Goal: Task Accomplishment & Management: Use online tool/utility

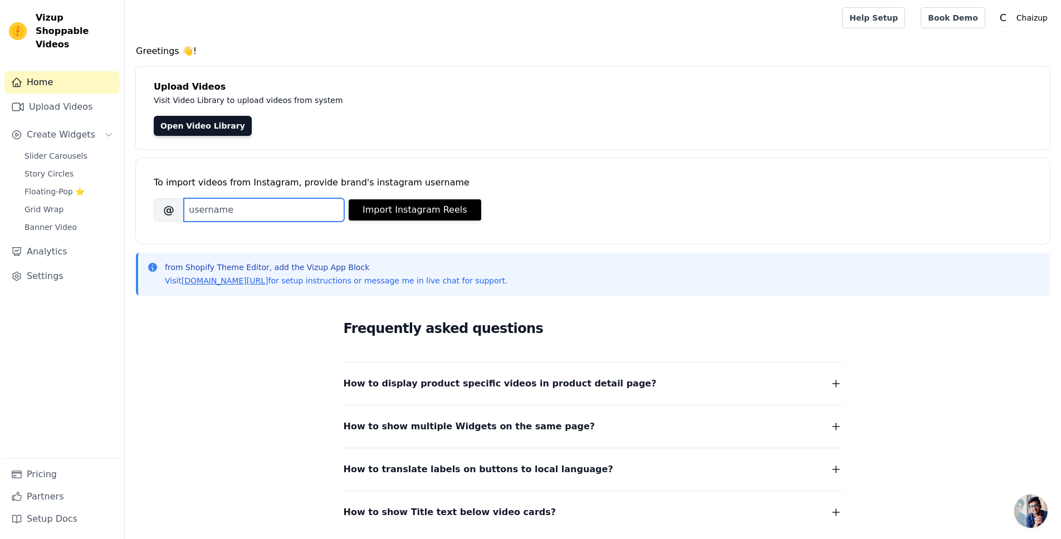
click at [250, 213] on input "Brand's Instagram Username" at bounding box center [264, 209] width 160 height 23
paste input "https://instagram.com/chaizupbeverages?igshid=YmMyMTA2M2Y="
type input "chaizupbeverages"
click at [451, 207] on button "Import Instagram Reels" at bounding box center [415, 209] width 133 height 21
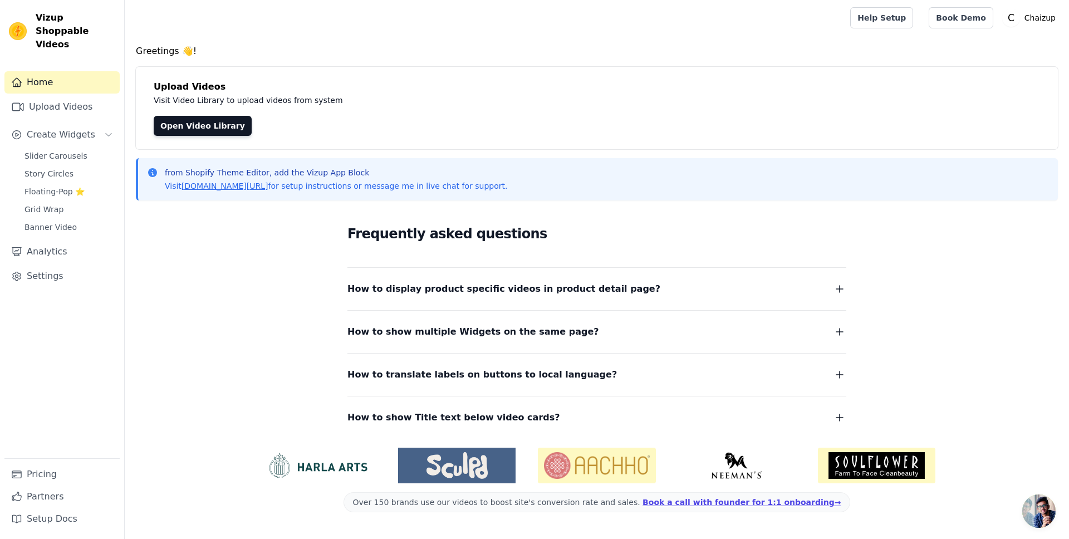
click at [244, 252] on div "Frequently asked questions How to display product specific videos in product de…" at bounding box center [597, 323] width 713 height 229
click at [72, 150] on span "Slider Carousels" at bounding box center [56, 155] width 63 height 11
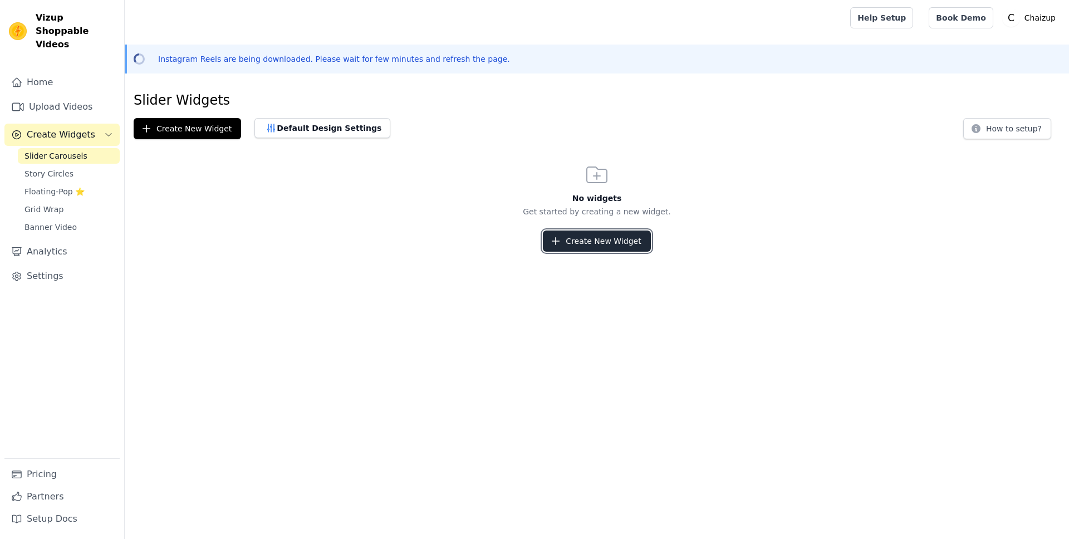
click at [557, 247] on button "Create New Widget" at bounding box center [596, 241] width 107 height 21
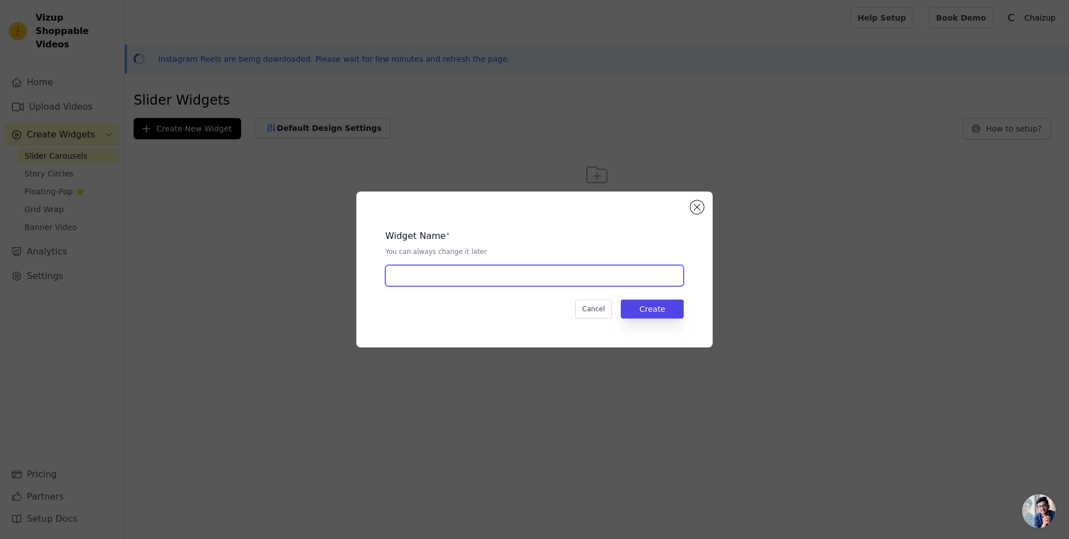
click at [502, 277] on input "text" at bounding box center [534, 275] width 299 height 21
type input "Reels"
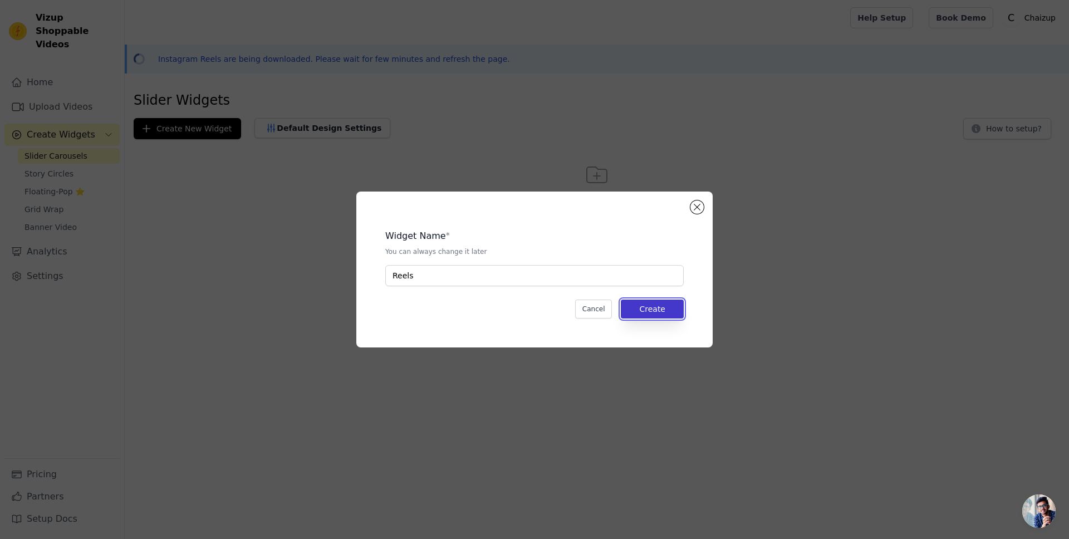
click at [680, 315] on button "Create" at bounding box center [652, 309] width 63 height 19
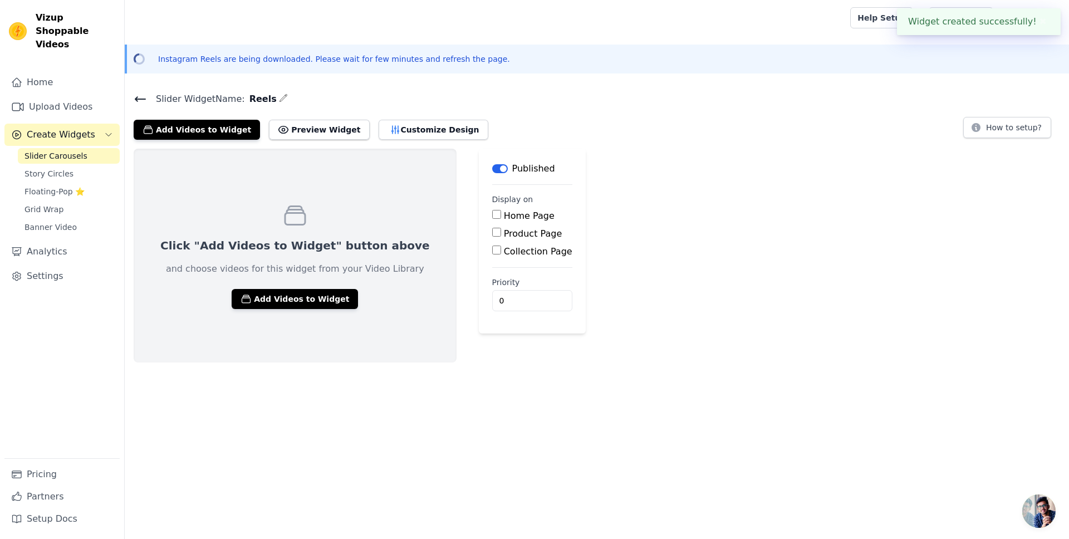
click at [504, 213] on label "Home Page" at bounding box center [529, 216] width 51 height 11
click at [492, 213] on input "Home Page" at bounding box center [496, 214] width 9 height 9
checkbox input "true"
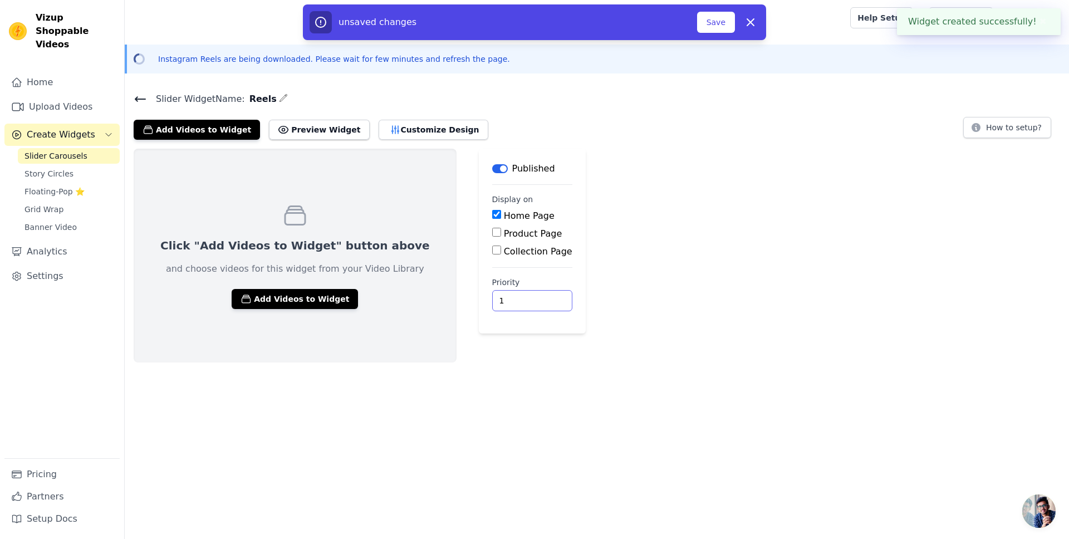
type input "1"
click at [500, 295] on input "1" at bounding box center [532, 300] width 80 height 21
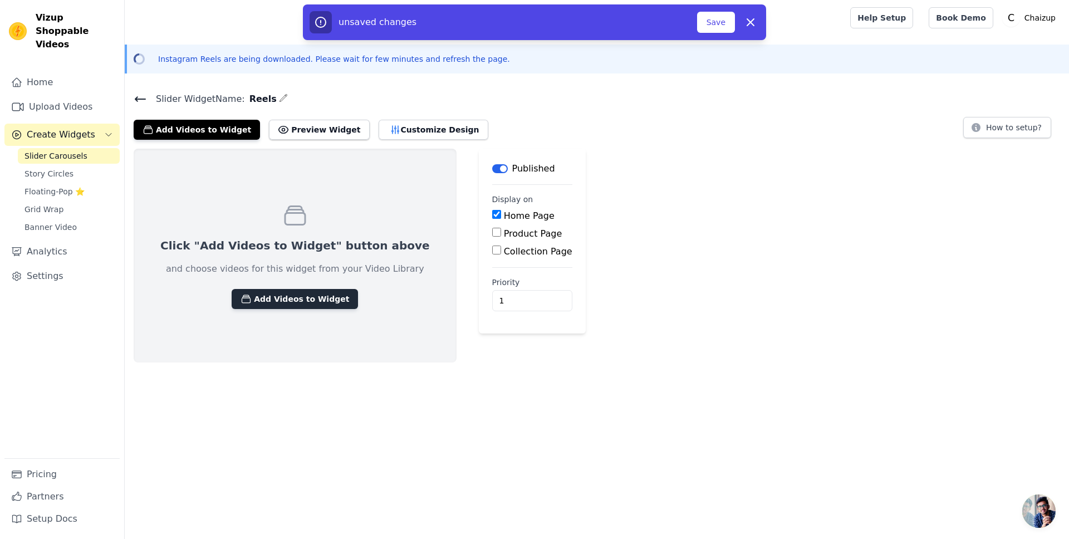
click at [295, 290] on button "Add Videos to Widget" at bounding box center [295, 299] width 126 height 20
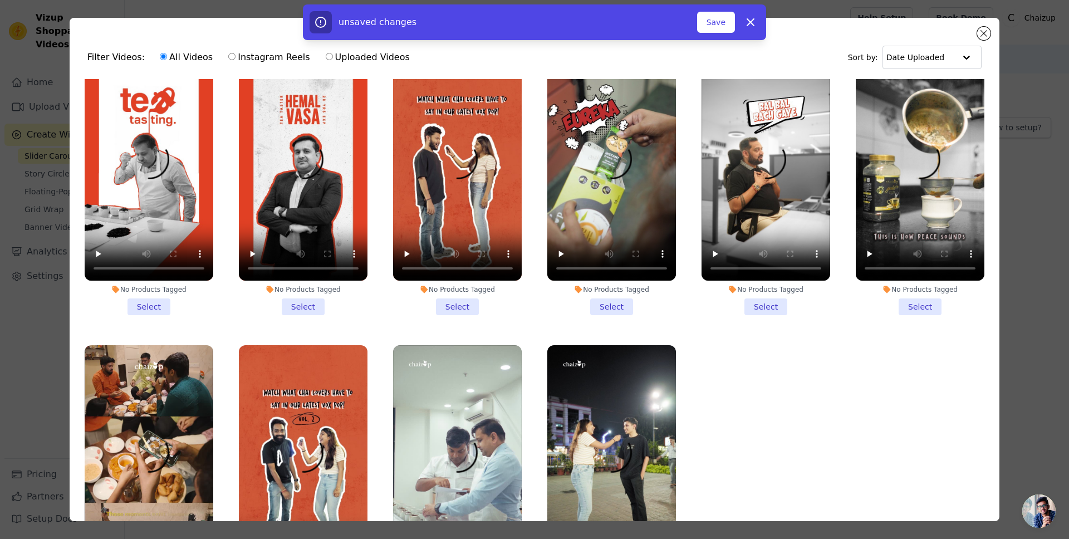
scroll to position [81, 0]
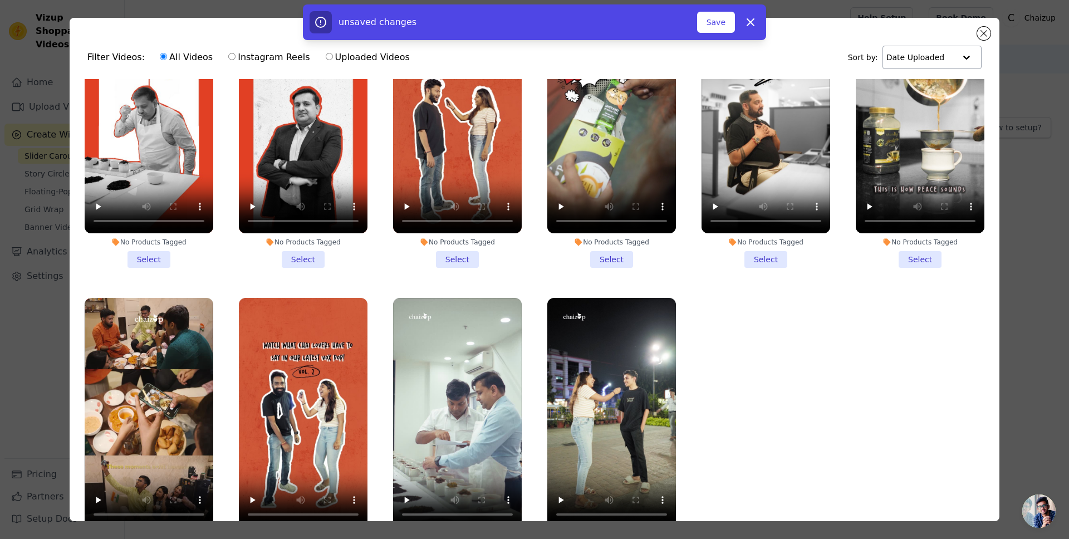
click at [927, 52] on input "text" at bounding box center [921, 57] width 69 height 22
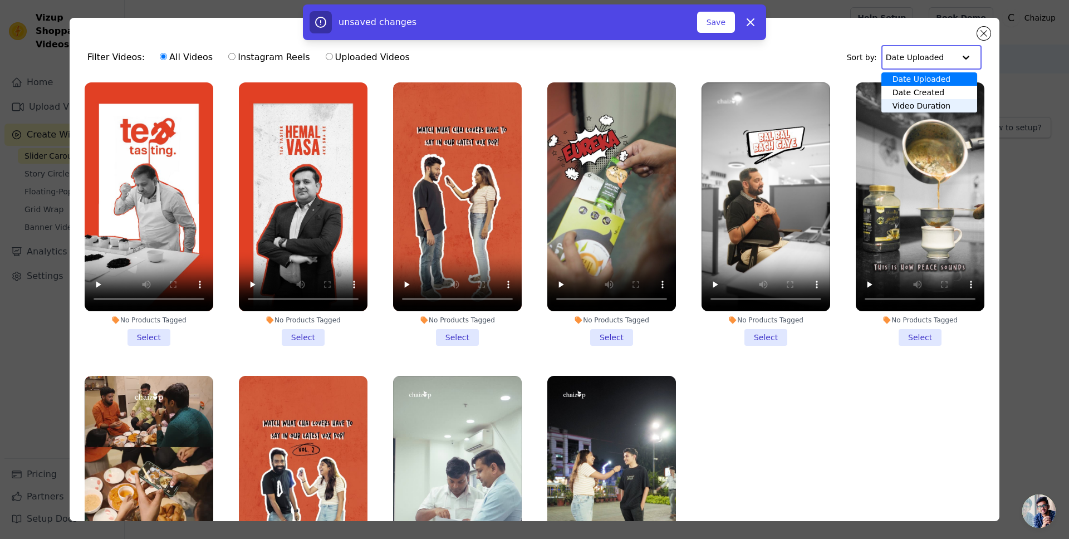
scroll to position [0, 0]
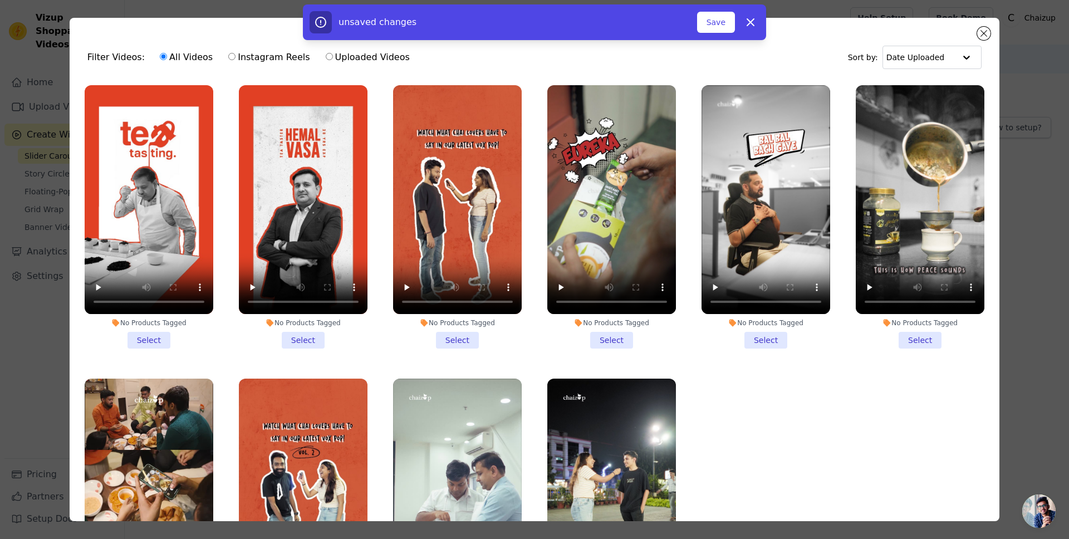
click at [771, 403] on ul "No Products Tagged Select No Products Tagged Select No Products Tagged Select N…" at bounding box center [535, 330] width 912 height 503
click at [719, 28] on button "Save" at bounding box center [716, 22] width 38 height 21
click at [717, 25] on button "Save" at bounding box center [716, 22] width 38 height 21
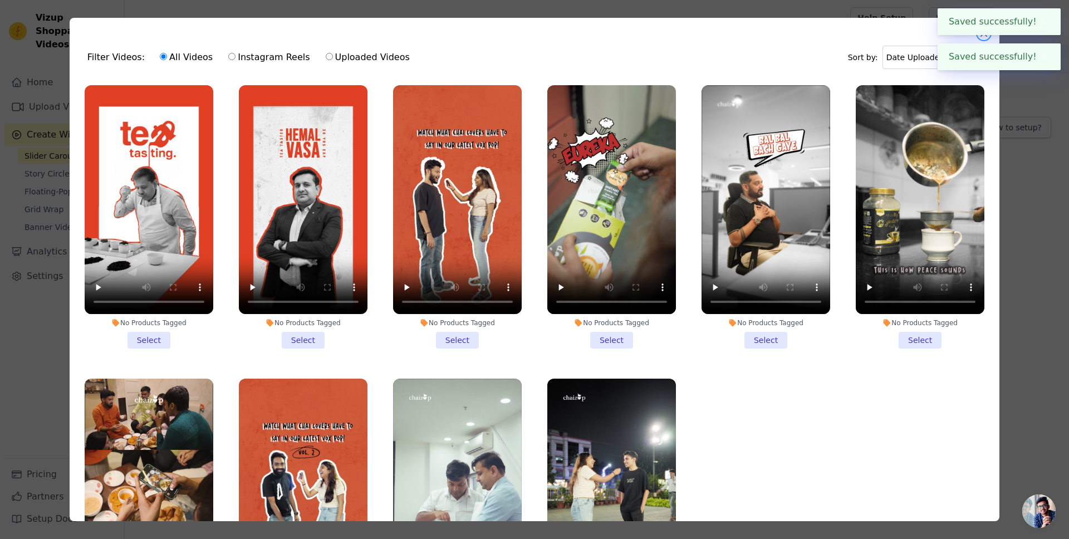
click at [981, 36] on button "Close modal" at bounding box center [983, 33] width 13 height 13
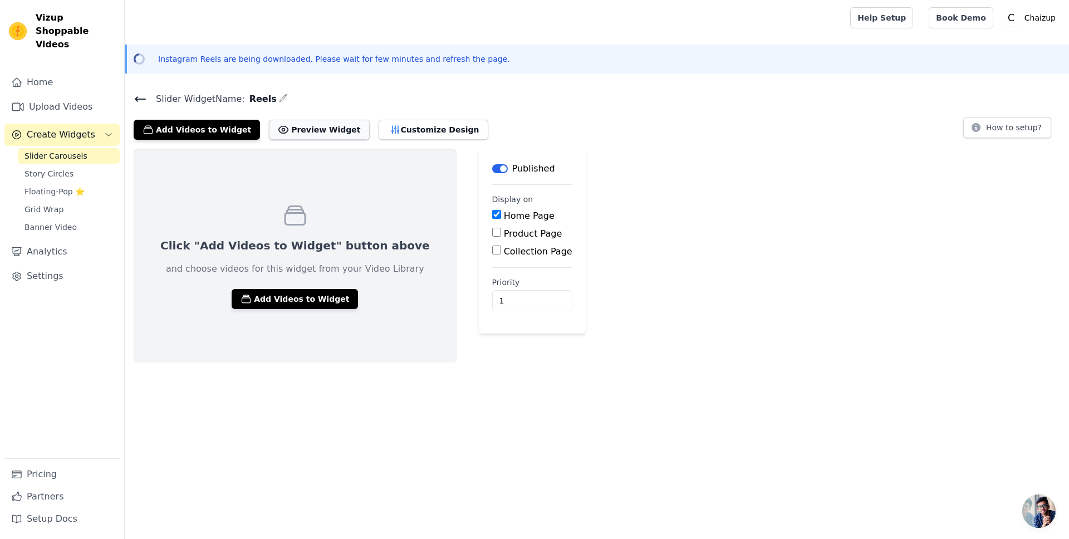
click at [304, 136] on button "Preview Widget" at bounding box center [319, 130] width 100 height 20
click at [287, 350] on div "Click "Add Videos to Widget" button above and choose videos for this widget fro…" at bounding box center [295, 256] width 323 height 214
click at [284, 295] on button "Add Videos to Widget" at bounding box center [295, 299] width 126 height 20
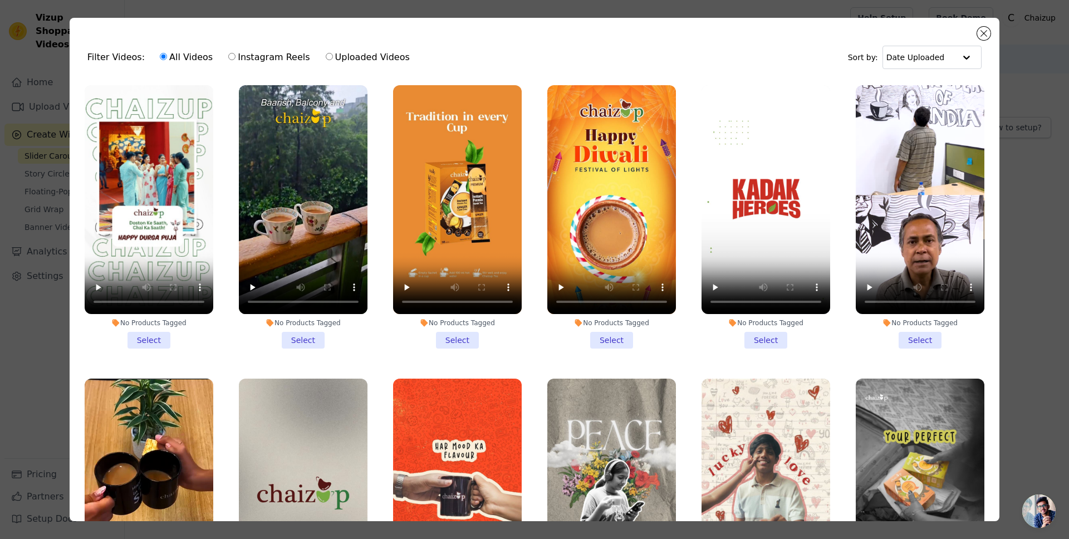
click at [232, 61] on label "Instagram Reels" at bounding box center [269, 57] width 82 height 14
click at [232, 60] on input "Instagram Reels" at bounding box center [231, 56] width 7 height 7
radio input "true"
click at [327, 58] on label "Uploaded Videos" at bounding box center [367, 57] width 85 height 14
click at [327, 58] on input "Uploaded Videos" at bounding box center [329, 56] width 7 height 7
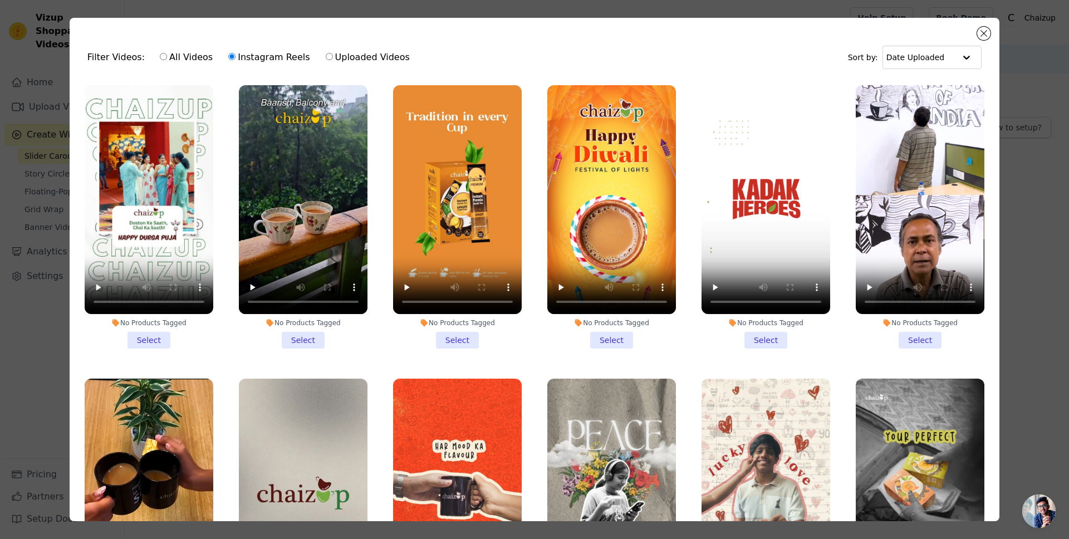
radio input "true"
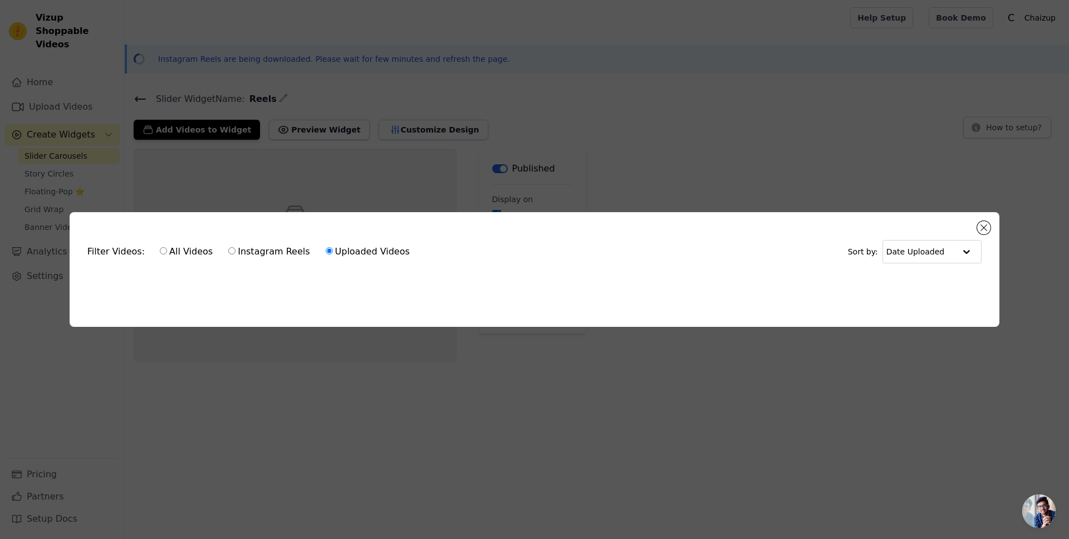
click at [242, 247] on label "Instagram Reels" at bounding box center [269, 251] width 82 height 14
click at [236, 247] on input "Instagram Reels" at bounding box center [231, 250] width 7 height 7
radio input "true"
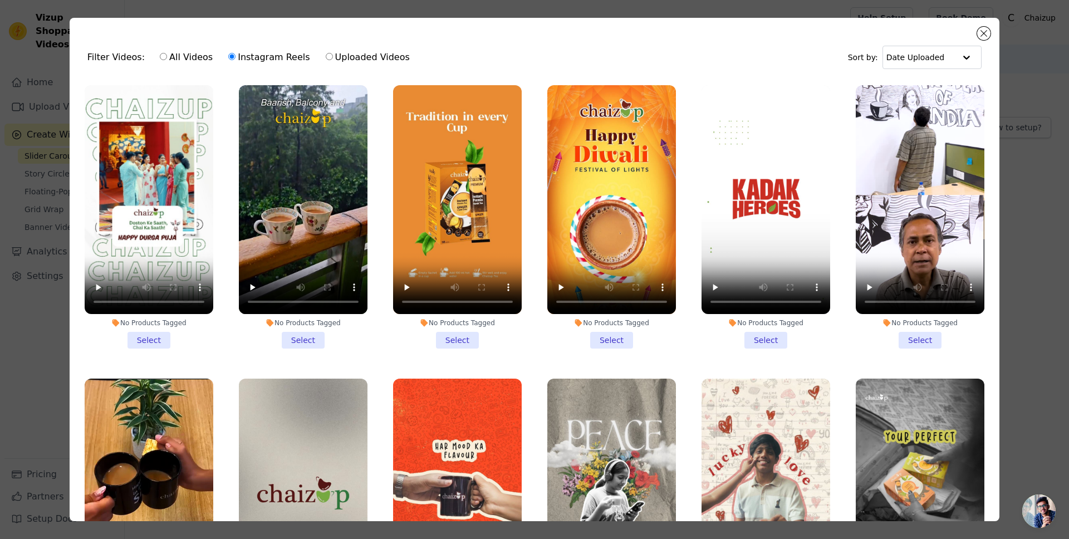
click at [145, 337] on li "No Products Tagged Select" at bounding box center [149, 216] width 129 height 263
click at [0, 0] on input "No Products Tagged Select" at bounding box center [0, 0] width 0 height 0
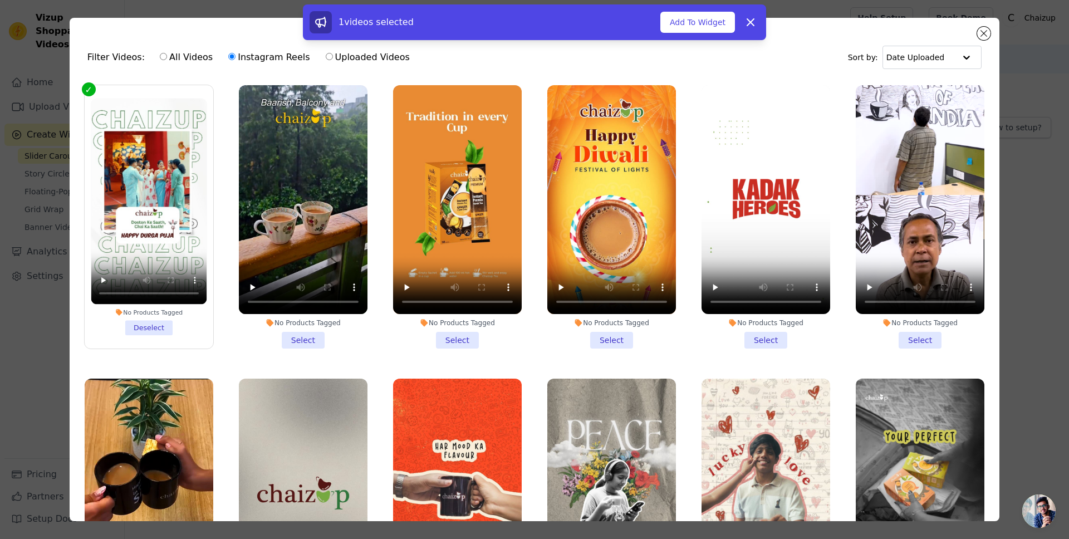
click at [310, 334] on li "No Products Tagged Select" at bounding box center [303, 216] width 129 height 263
click at [0, 0] on input "No Products Tagged Select" at bounding box center [0, 0] width 0 height 0
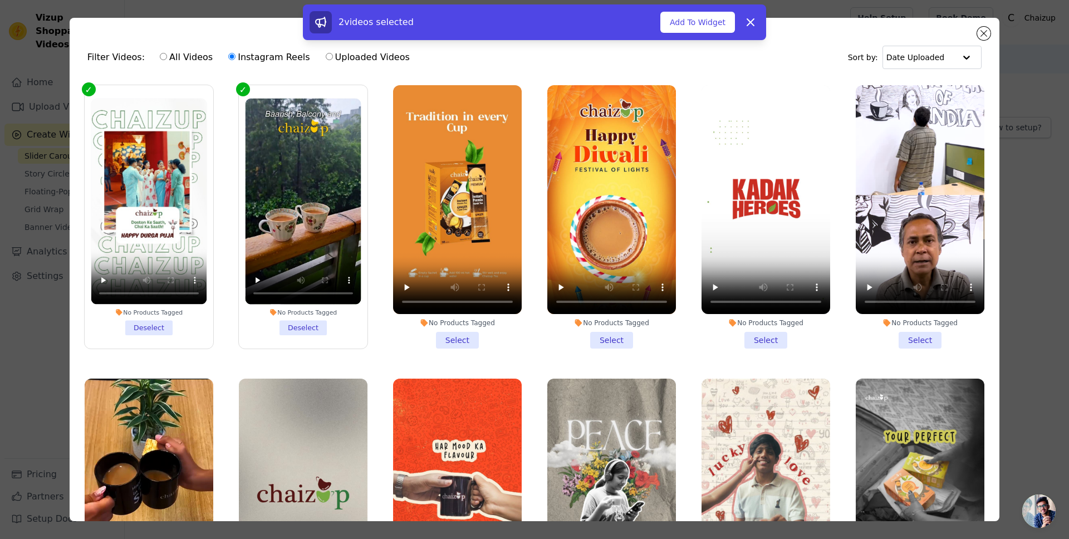
click at [439, 334] on li "No Products Tagged Select" at bounding box center [457, 216] width 129 height 263
click at [0, 0] on input "No Products Tagged Select" at bounding box center [0, 0] width 0 height 0
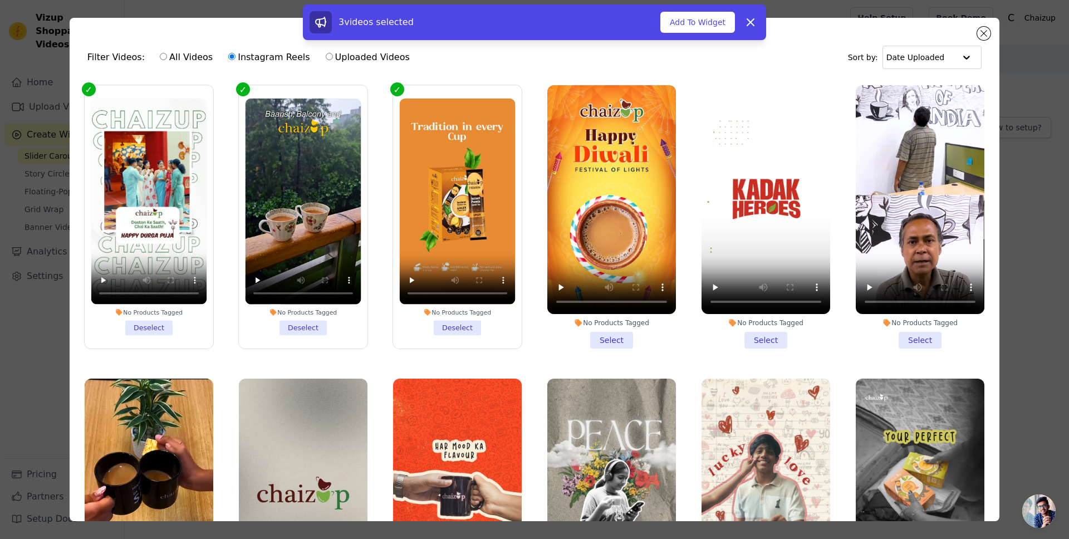
click at [600, 334] on li "No Products Tagged Select" at bounding box center [611, 216] width 129 height 263
click at [0, 0] on input "No Products Tagged Select" at bounding box center [0, 0] width 0 height 0
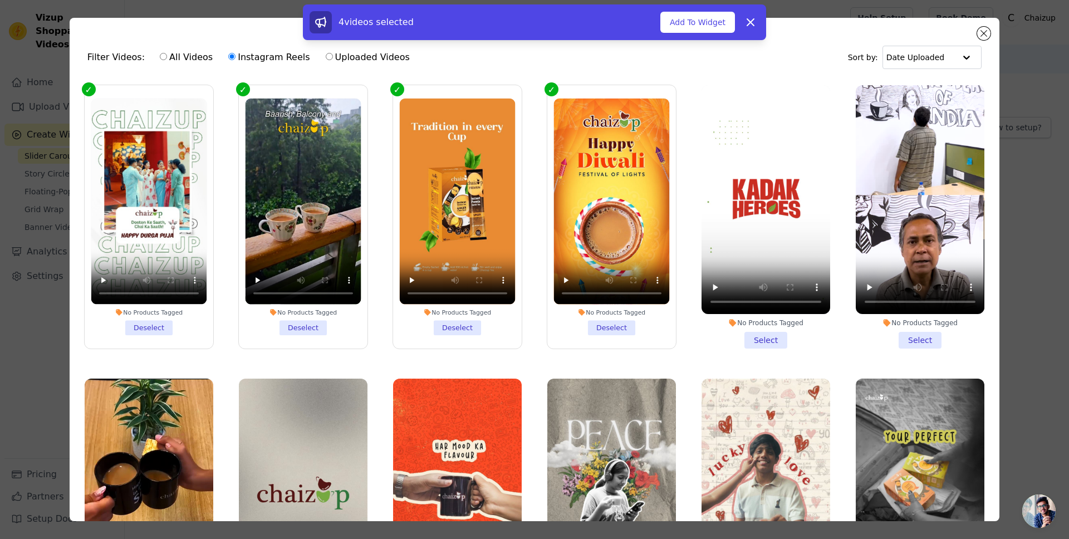
drag, startPoint x: 740, startPoint y: 332, endPoint x: 762, endPoint y: 335, distance: 21.8
click at [741, 334] on li "No Products Tagged Select" at bounding box center [766, 216] width 129 height 263
click at [0, 0] on input "No Products Tagged Select" at bounding box center [0, 0] width 0 height 0
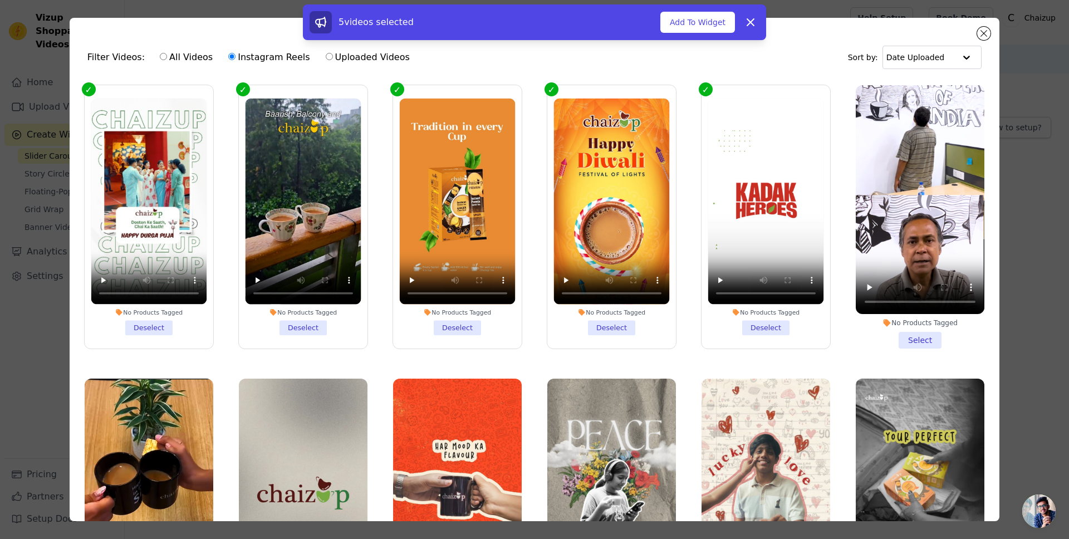
click at [898, 331] on li "No Products Tagged Select" at bounding box center [920, 216] width 129 height 263
click at [0, 0] on input "No Products Tagged Select" at bounding box center [0, 0] width 0 height 0
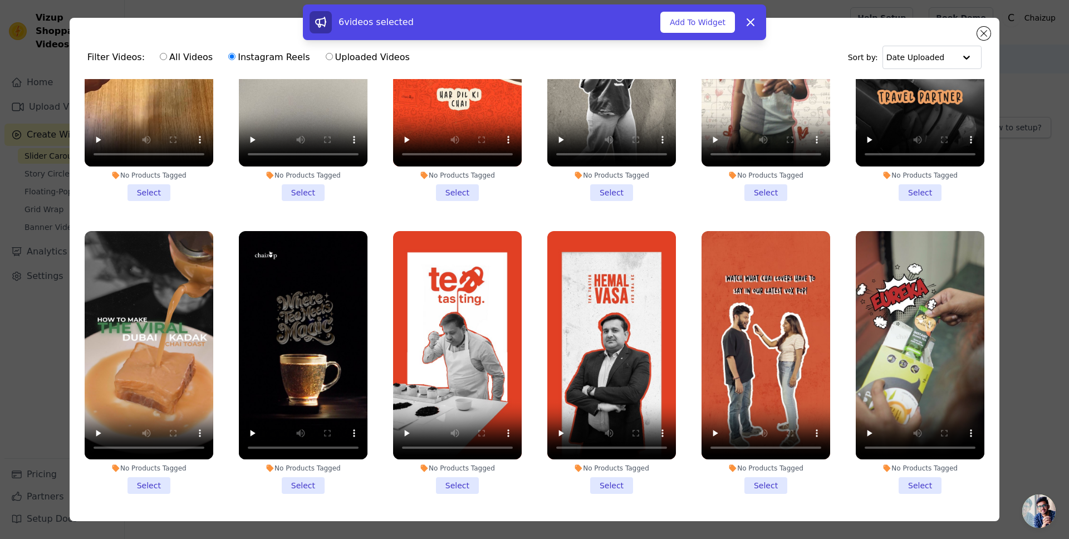
scroll to position [371, 0]
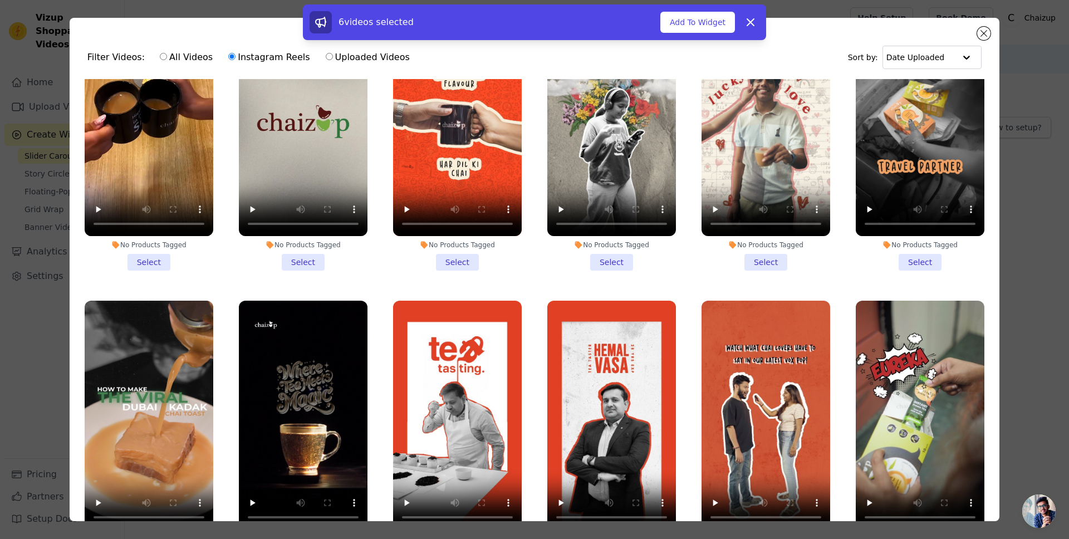
drag, startPoint x: 143, startPoint y: 249, endPoint x: 167, endPoint y: 250, distance: 24.0
click at [143, 249] on li "No Products Tagged Select" at bounding box center [149, 138] width 129 height 263
click at [0, 0] on input "No Products Tagged Select" at bounding box center [0, 0] width 0 height 0
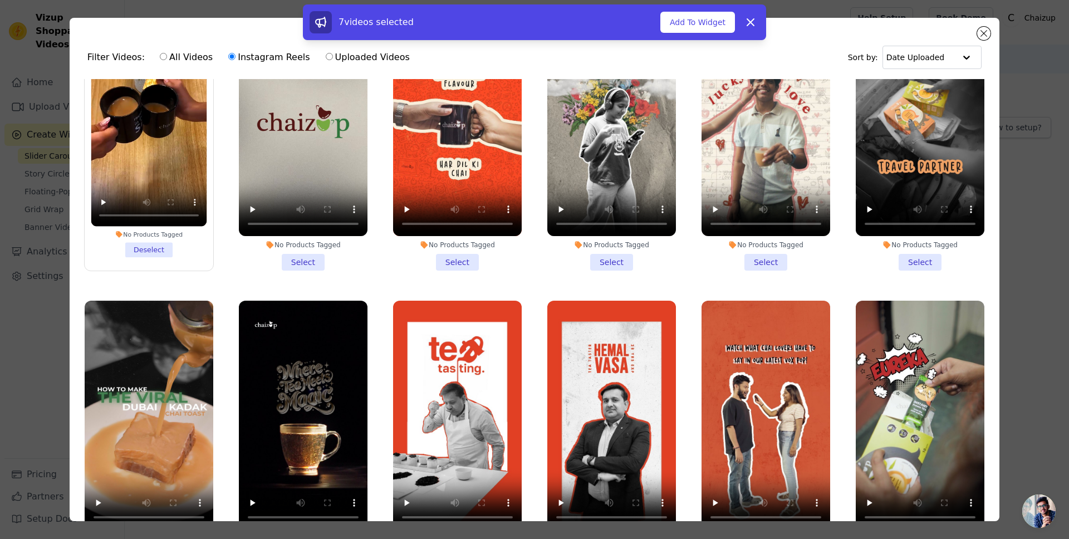
drag, startPoint x: 292, startPoint y: 255, endPoint x: 417, endPoint y: 252, distance: 125.4
click at [292, 255] on li "No Products Tagged Select" at bounding box center [303, 138] width 129 height 263
click at [0, 0] on input "No Products Tagged Select" at bounding box center [0, 0] width 0 height 0
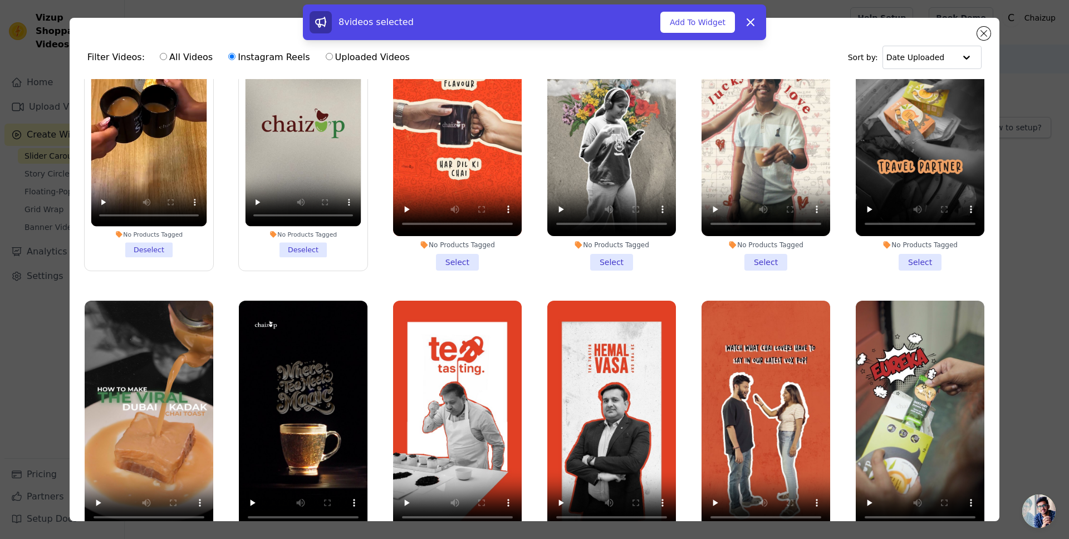
click at [456, 253] on li "No Products Tagged Select" at bounding box center [457, 138] width 129 height 263
click at [0, 0] on input "No Products Tagged Select" at bounding box center [0, 0] width 0 height 0
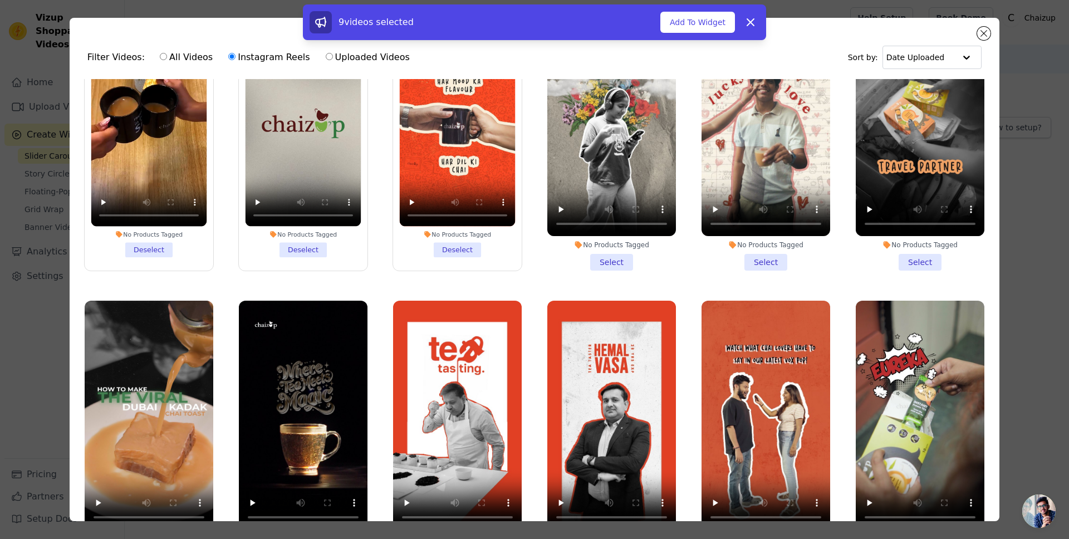
click at [602, 254] on li "No Products Tagged Select" at bounding box center [611, 138] width 129 height 263
click at [0, 0] on input "No Products Tagged Select" at bounding box center [0, 0] width 0 height 0
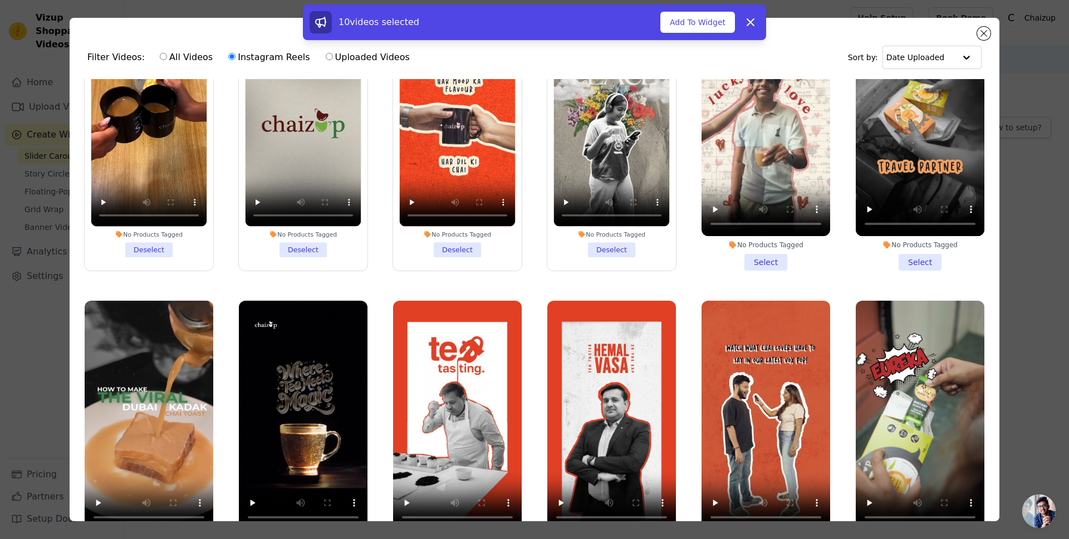
click at [759, 253] on li "No Products Tagged Select" at bounding box center [766, 138] width 129 height 263
click at [0, 0] on input "No Products Tagged Select" at bounding box center [0, 0] width 0 height 0
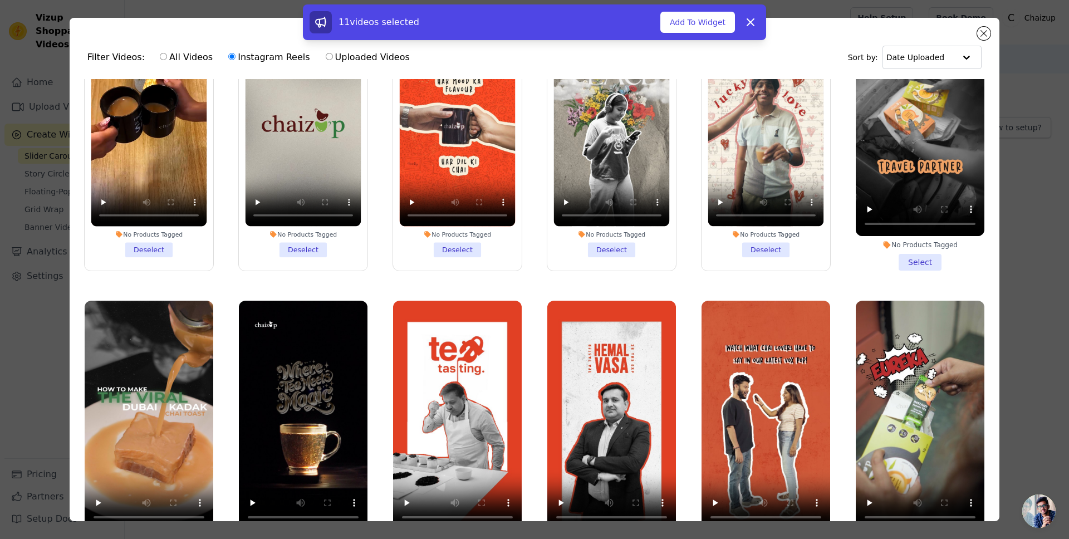
click at [926, 256] on li "No Products Tagged Select" at bounding box center [920, 138] width 129 height 263
click at [0, 0] on input "No Products Tagged Select" at bounding box center [0, 0] width 0 height 0
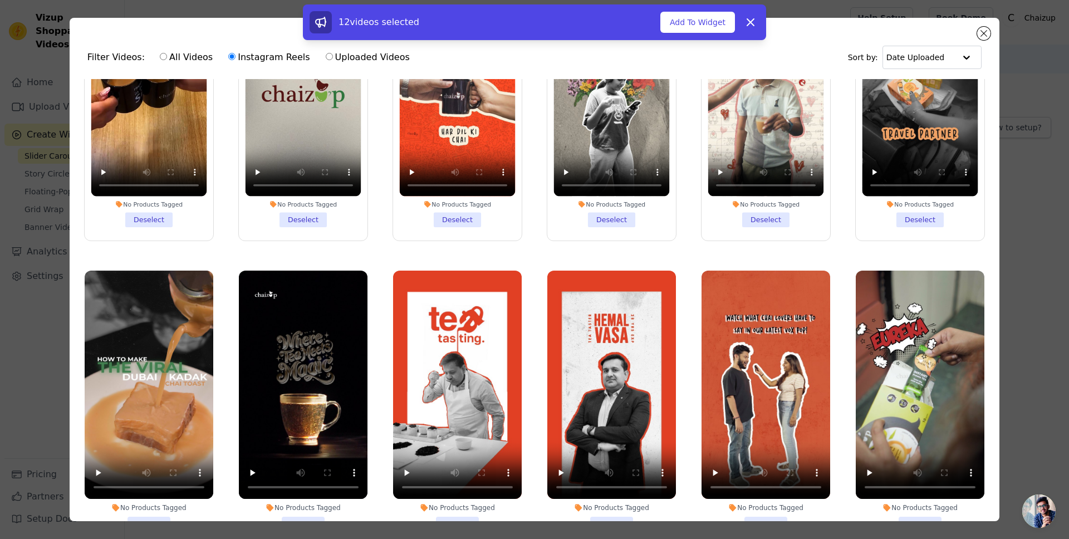
scroll to position [494, 0]
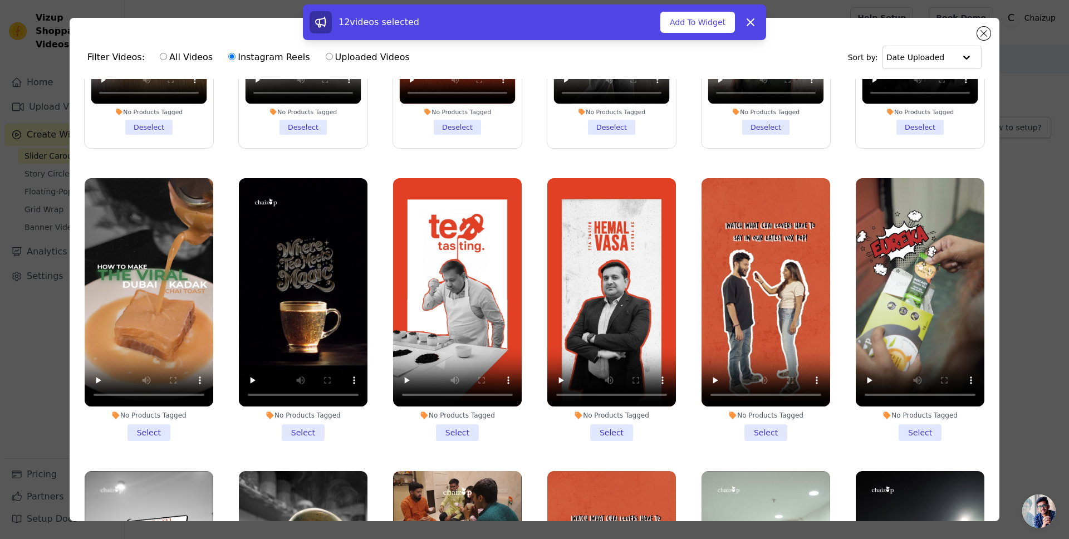
drag, startPoint x: 143, startPoint y: 416, endPoint x: 243, endPoint y: 438, distance: 103.2
click at [144, 417] on li "No Products Tagged Select" at bounding box center [149, 309] width 129 height 263
click at [302, 423] on li "No Products Tagged Select" at bounding box center [303, 309] width 129 height 263
click at [0, 0] on input "No Products Tagged Select" at bounding box center [0, 0] width 0 height 0
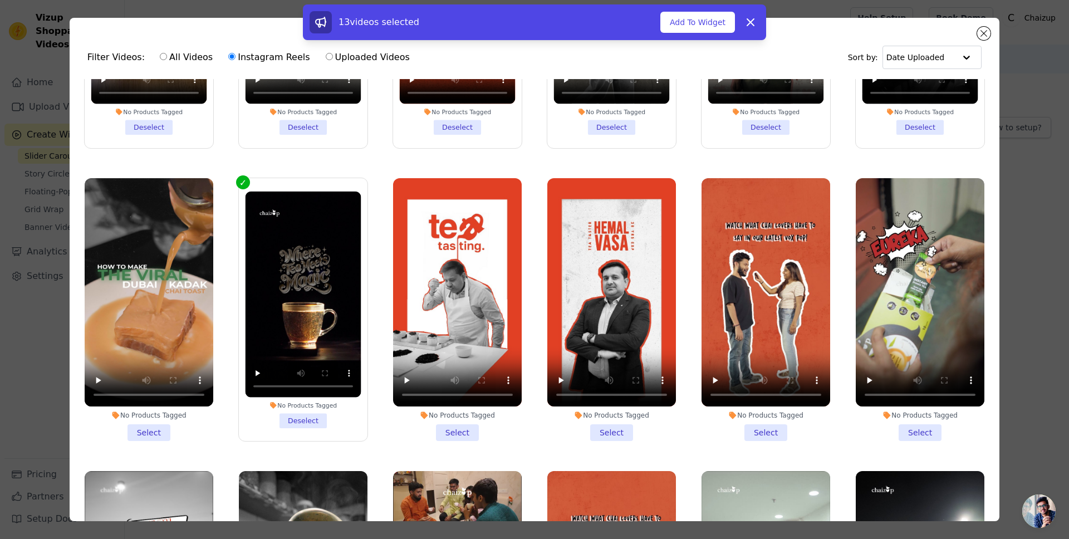
click at [154, 420] on li "No Products Tagged Select" at bounding box center [149, 309] width 129 height 263
click at [0, 0] on input "No Products Tagged Select" at bounding box center [0, 0] width 0 height 0
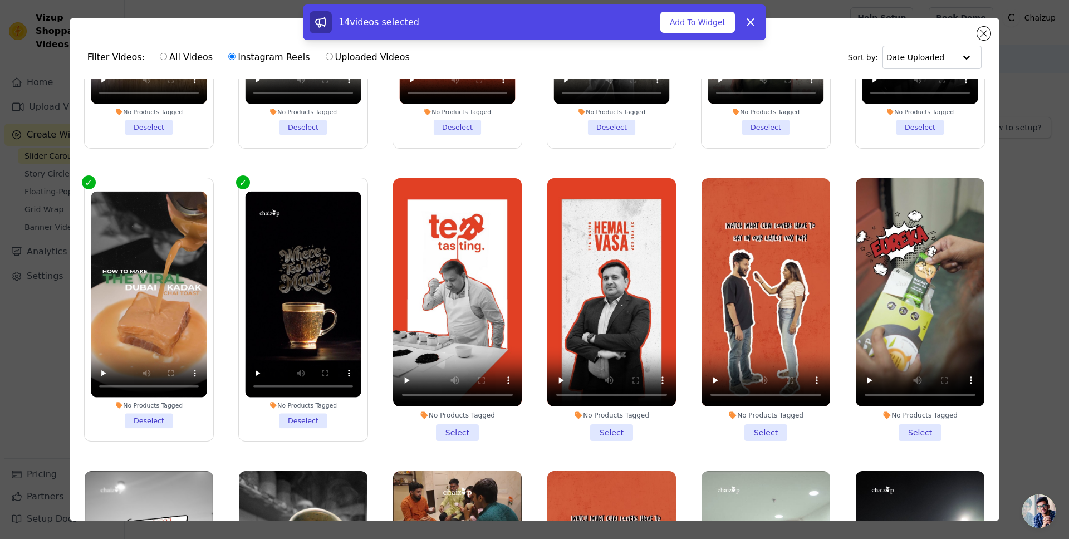
click at [443, 418] on li "No Products Tagged Select" at bounding box center [457, 309] width 129 height 263
click at [0, 0] on input "No Products Tagged Select" at bounding box center [0, 0] width 0 height 0
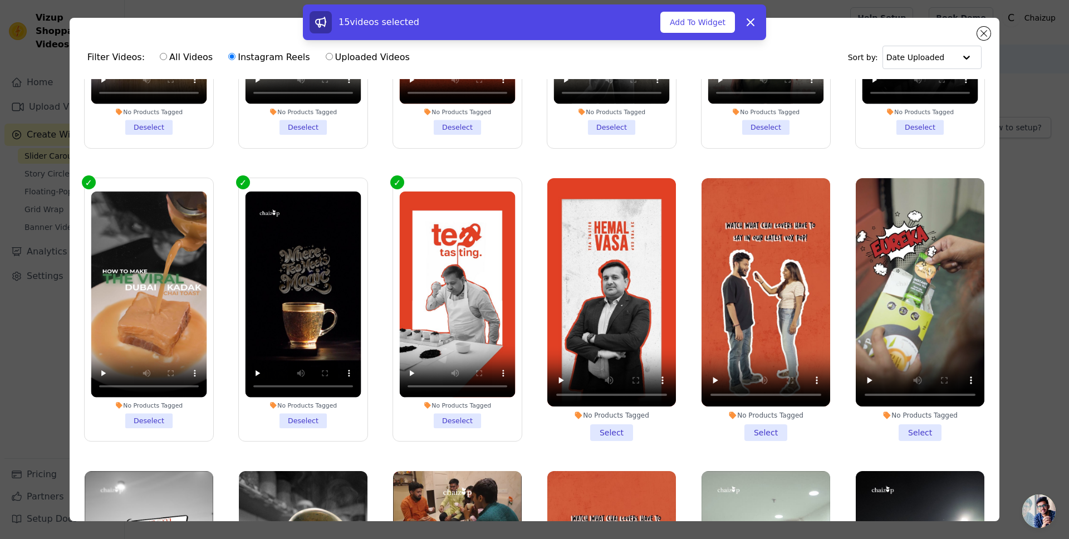
click at [595, 417] on li "No Products Tagged Select" at bounding box center [611, 309] width 129 height 263
click at [763, 419] on li "No Products Tagged Select" at bounding box center [766, 309] width 129 height 263
click at [0, 0] on input "No Products Tagged Select" at bounding box center [0, 0] width 0 height 0
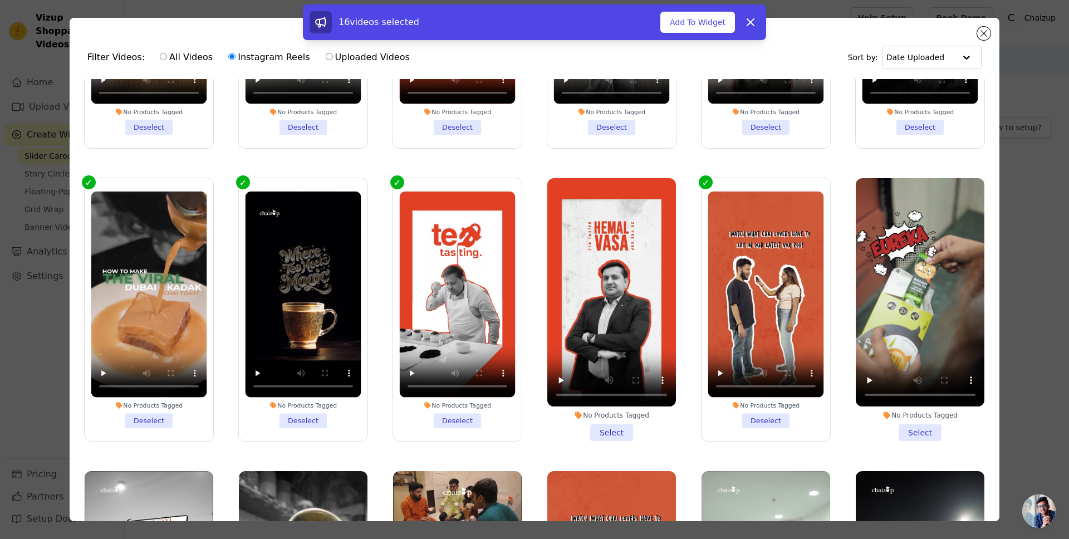
click at [912, 422] on li "No Products Tagged Select" at bounding box center [920, 309] width 129 height 263
click at [0, 0] on input "No Products Tagged Select" at bounding box center [0, 0] width 0 height 0
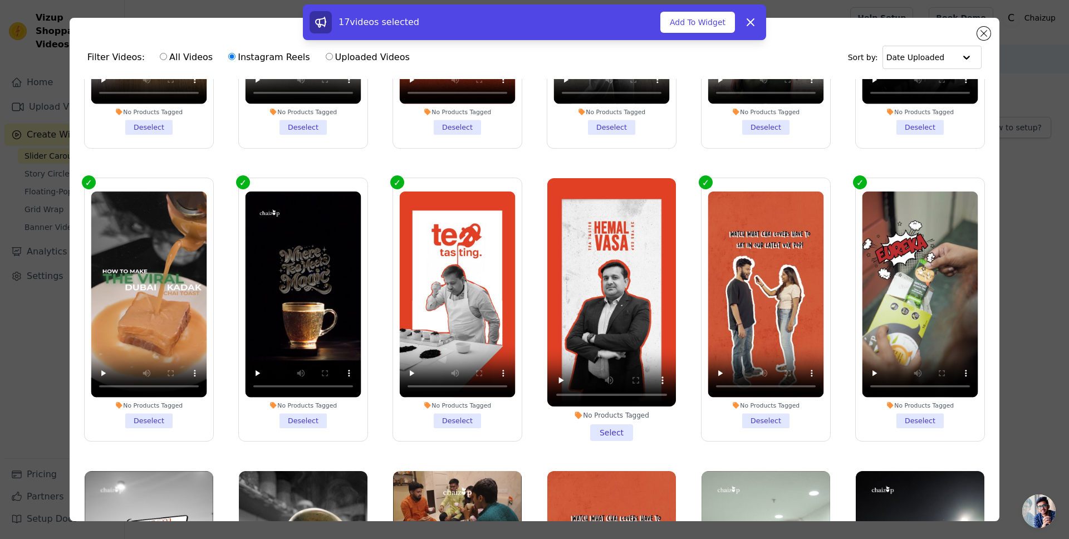
drag, startPoint x: 601, startPoint y: 417, endPoint x: 592, endPoint y: 418, distance: 9.6
click at [601, 417] on li "No Products Tagged Select" at bounding box center [611, 309] width 129 height 263
click at [0, 0] on input "No Products Tagged Select" at bounding box center [0, 0] width 0 height 0
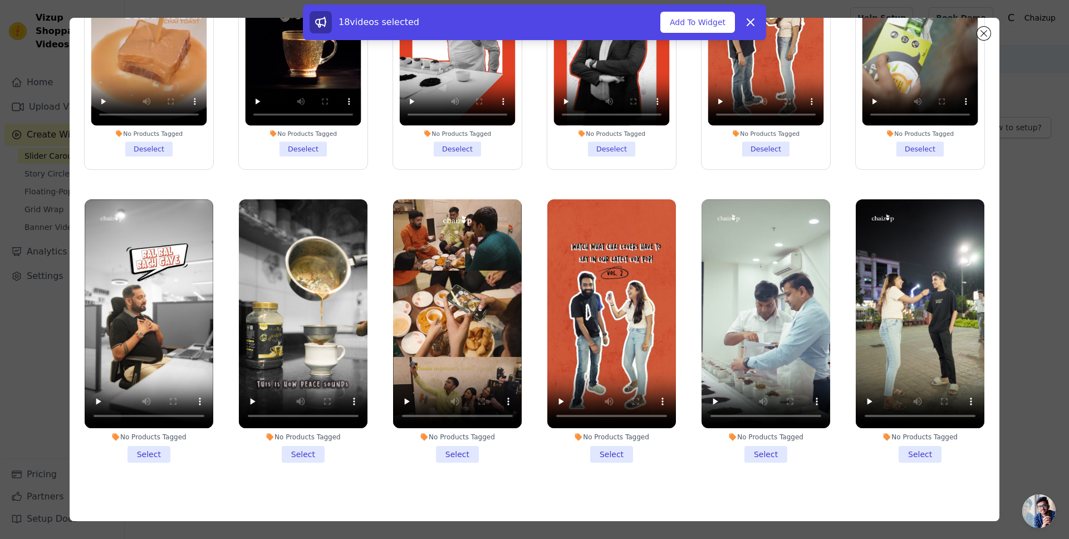
scroll to position [97, 0]
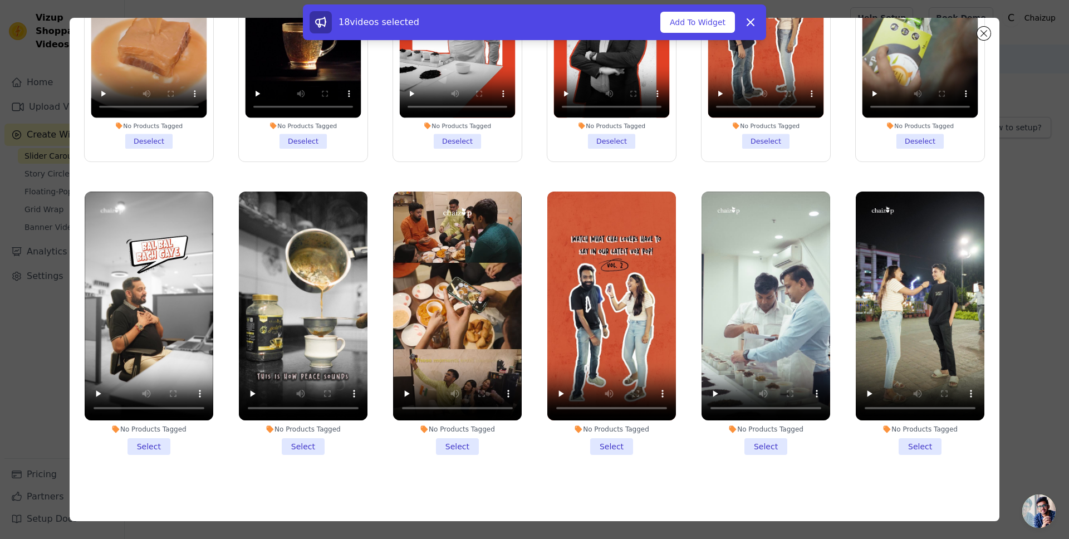
drag, startPoint x: 146, startPoint y: 429, endPoint x: 190, endPoint y: 432, distance: 44.6
click at [146, 429] on li "No Products Tagged Select" at bounding box center [149, 323] width 129 height 263
click at [0, 0] on input "No Products Tagged Select" at bounding box center [0, 0] width 0 height 0
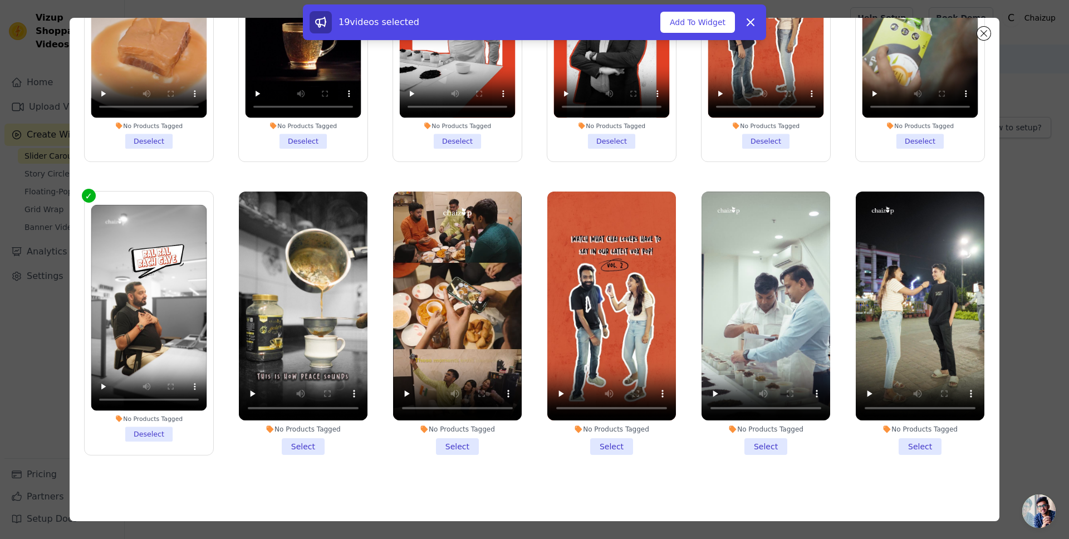
click at [292, 432] on li "No Products Tagged Select" at bounding box center [303, 323] width 129 height 263
click at [0, 0] on input "No Products Tagged Select" at bounding box center [0, 0] width 0 height 0
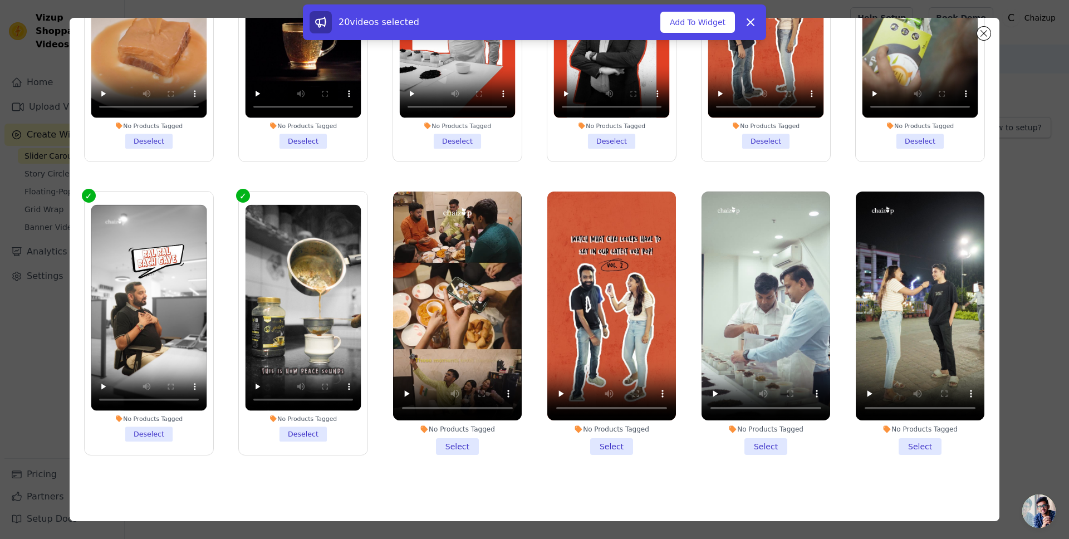
click at [473, 432] on li "No Products Tagged Select" at bounding box center [457, 323] width 129 height 263
click at [0, 0] on input "No Products Tagged Select" at bounding box center [0, 0] width 0 height 0
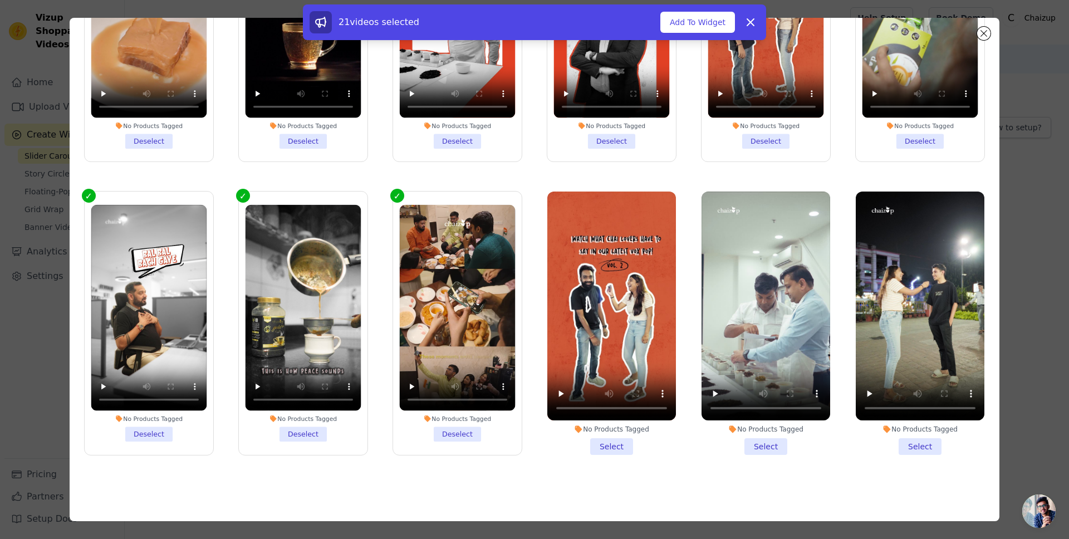
click at [597, 429] on li "No Products Tagged Select" at bounding box center [611, 323] width 129 height 263
click at [0, 0] on input "No Products Tagged Select" at bounding box center [0, 0] width 0 height 0
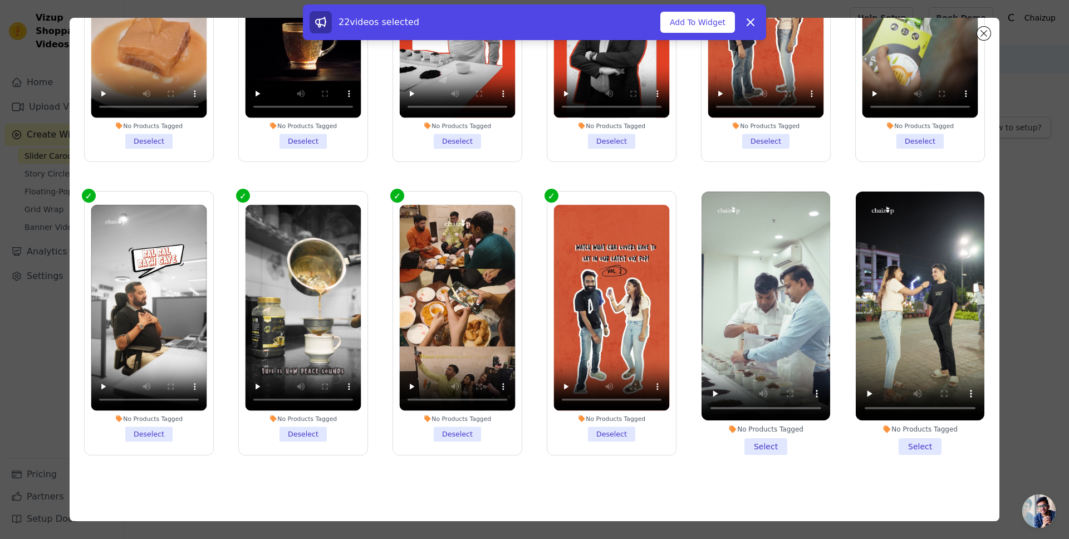
drag, startPoint x: 718, startPoint y: 430, endPoint x: 740, endPoint y: 432, distance: 21.7
click at [723, 432] on li "No Products Tagged Select" at bounding box center [766, 323] width 129 height 263
click at [0, 0] on input "No Products Tagged Select" at bounding box center [0, 0] width 0 height 0
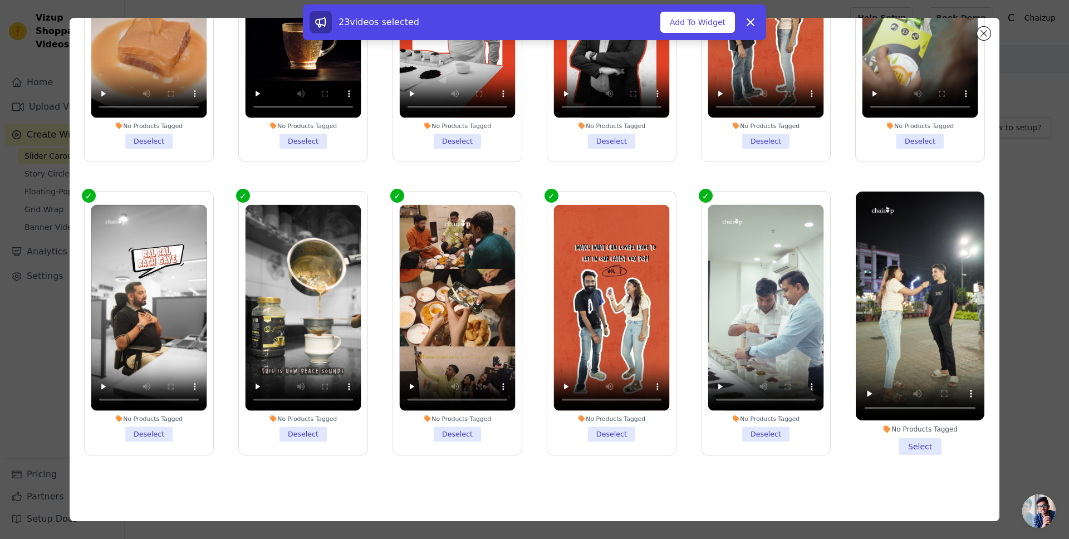
drag, startPoint x: 747, startPoint y: 432, endPoint x: 816, endPoint y: 431, distance: 68.5
click at [749, 432] on label "No Products Tagged Deselect" at bounding box center [766, 323] width 130 height 265
click at [0, 0] on input "No Products Tagged Deselect" at bounding box center [0, 0] width 0 height 0
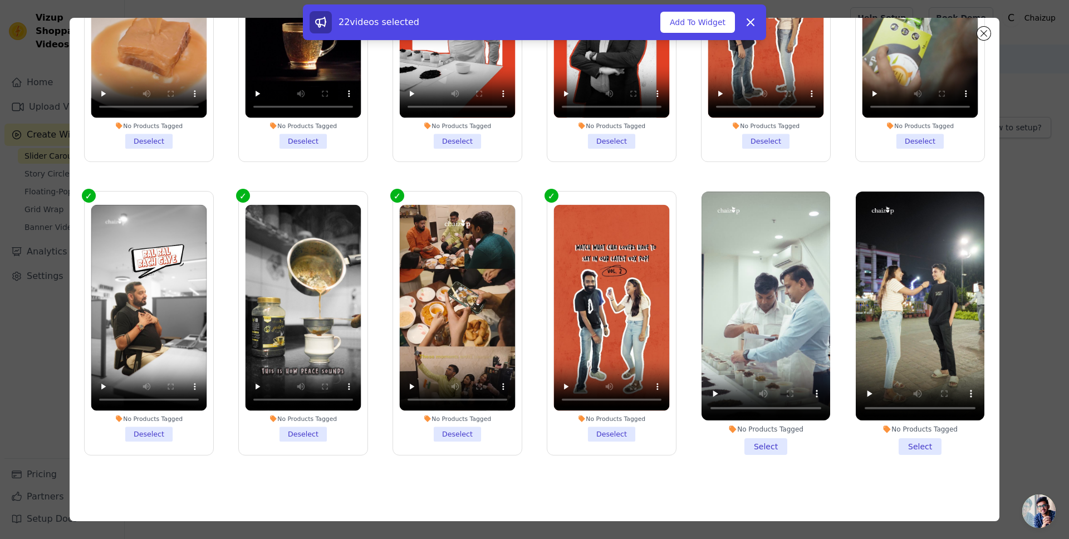
drag, startPoint x: 908, startPoint y: 430, endPoint x: 886, endPoint y: 431, distance: 21.7
click at [906, 430] on li "No Products Tagged Select" at bounding box center [920, 323] width 129 height 263
click at [0, 0] on input "No Products Tagged Select" at bounding box center [0, 0] width 0 height 0
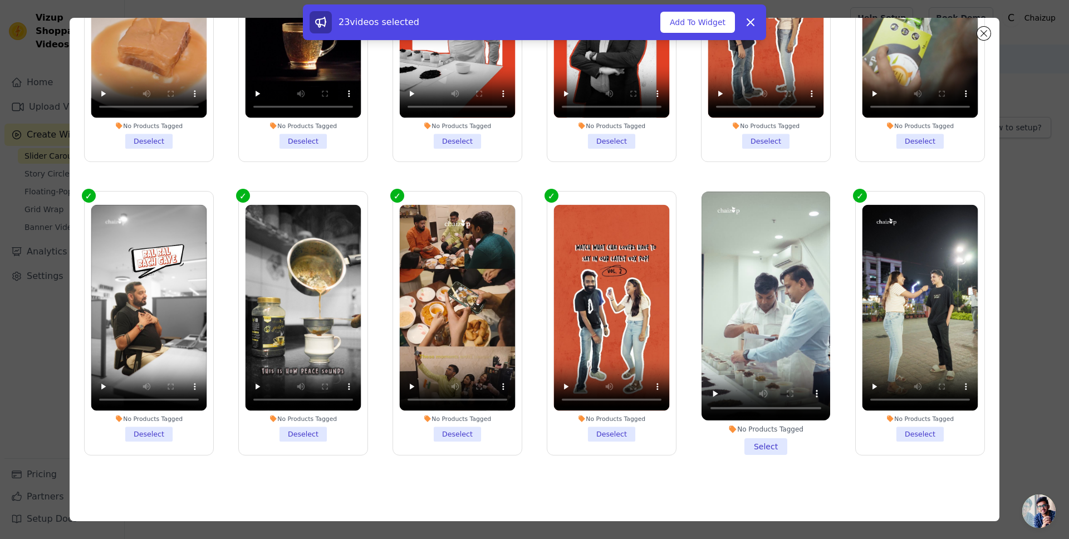
click at [743, 429] on li "No Products Tagged Select" at bounding box center [766, 323] width 129 height 263
click at [0, 0] on input "No Products Tagged Select" at bounding box center [0, 0] width 0 height 0
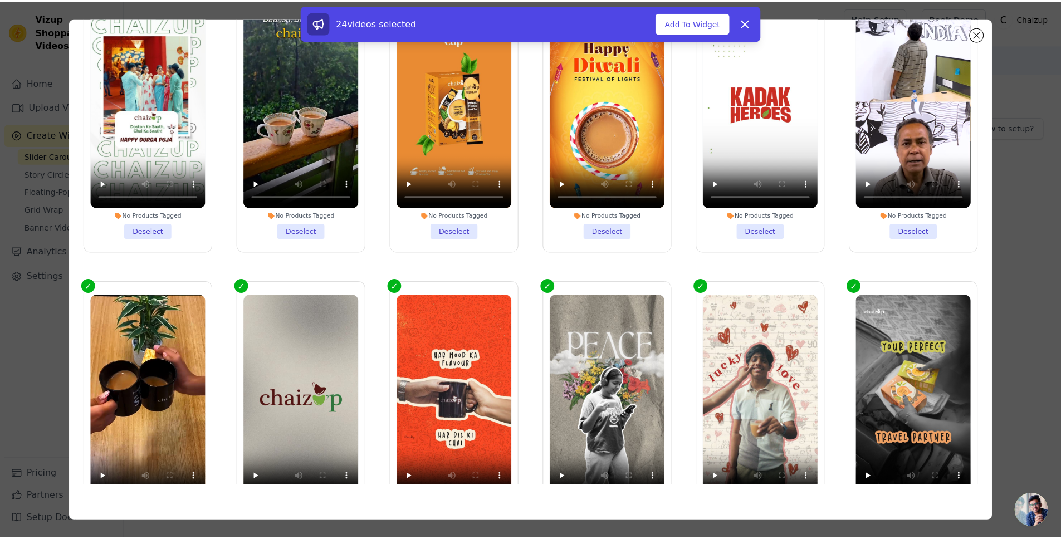
scroll to position [0, 0]
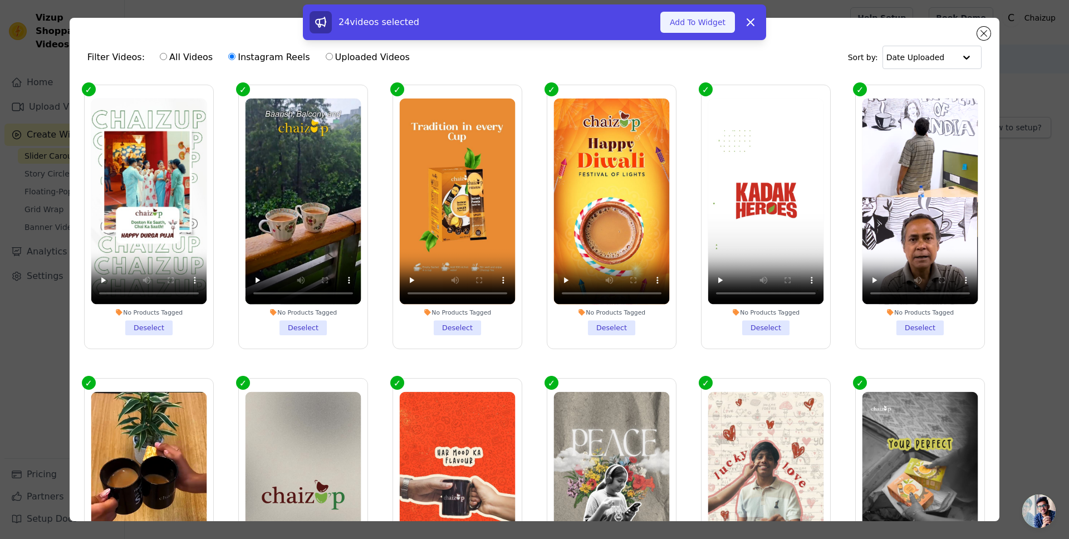
click at [679, 22] on button "Add To Widget" at bounding box center [698, 22] width 75 height 21
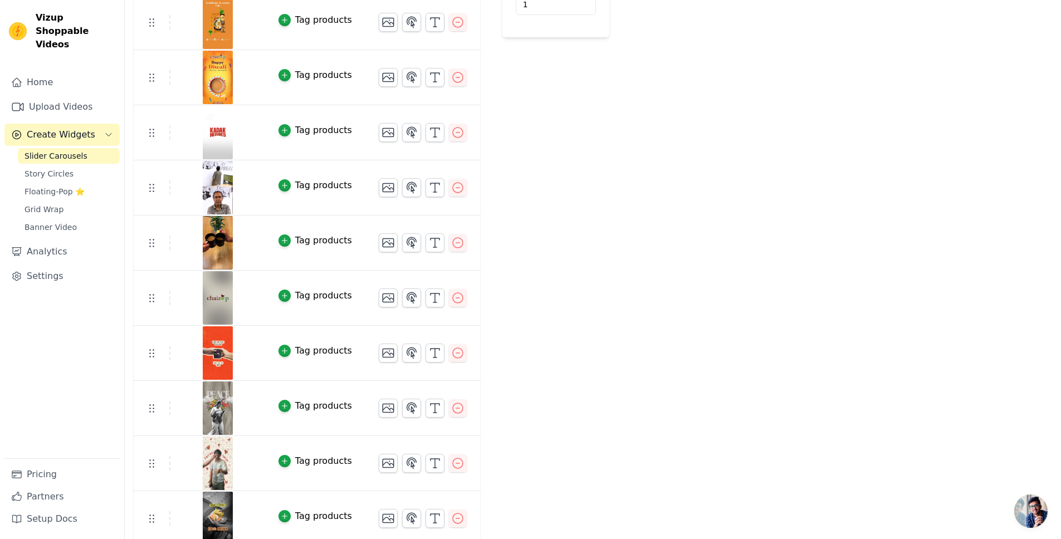
scroll to position [297, 0]
click at [456, 460] on icon "button" at bounding box center [457, 462] width 13 height 13
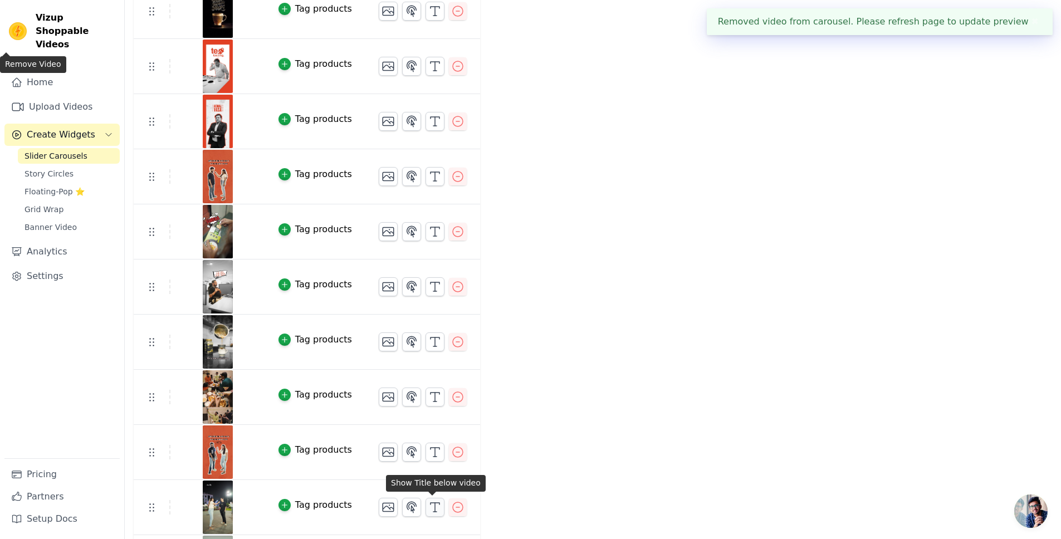
scroll to position [0, 0]
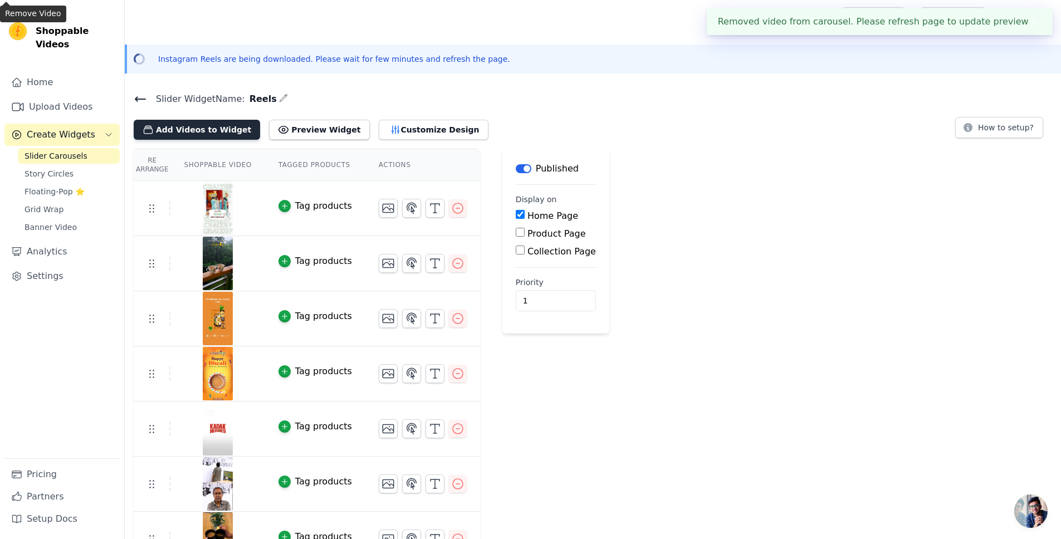
click at [207, 134] on button "Add Videos to Widget" at bounding box center [197, 130] width 126 height 20
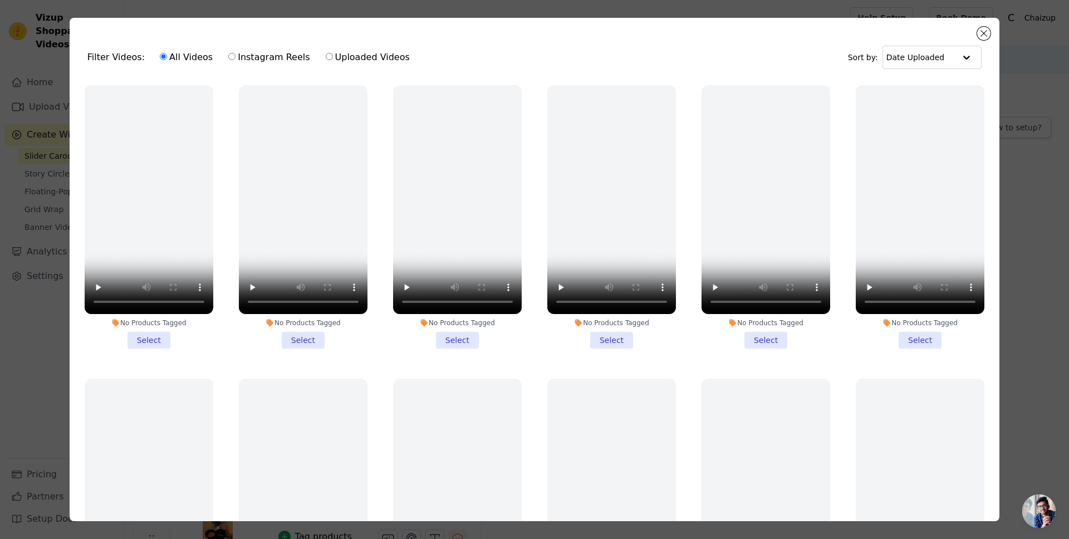
click at [976, 32] on div "Filter Videos: All Videos Instagram Reels Uploaded Videos Sort by: Date Uploade…" at bounding box center [535, 269] width 930 height 503
click at [982, 32] on button "Close modal" at bounding box center [983, 33] width 13 height 13
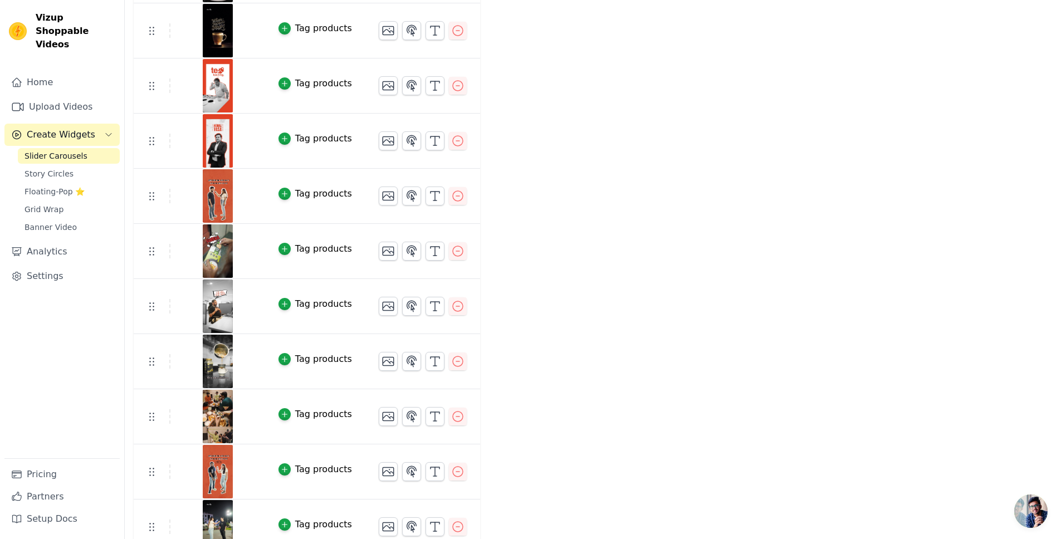
scroll to position [909, 0]
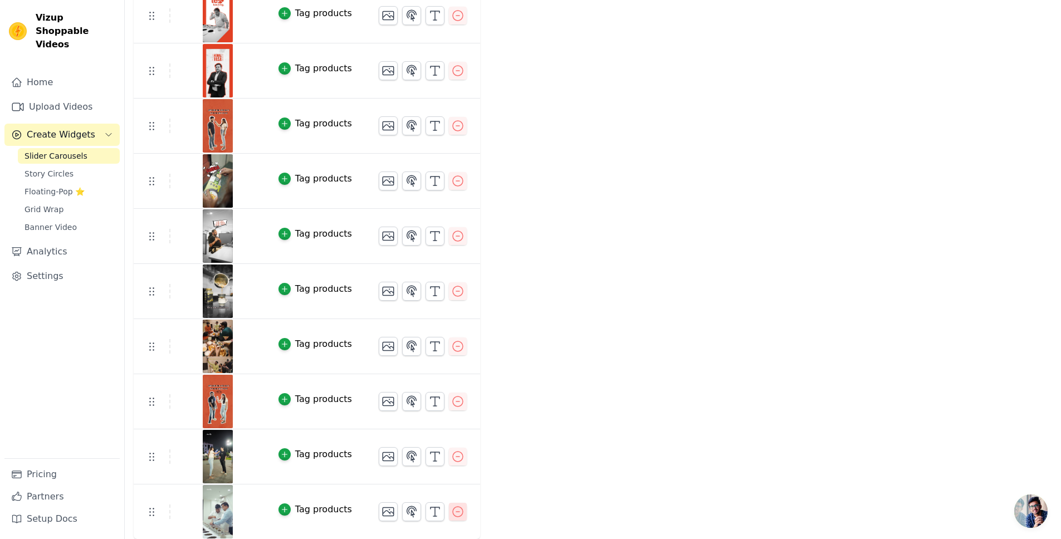
click at [454, 513] on icon "button" at bounding box center [457, 511] width 13 height 13
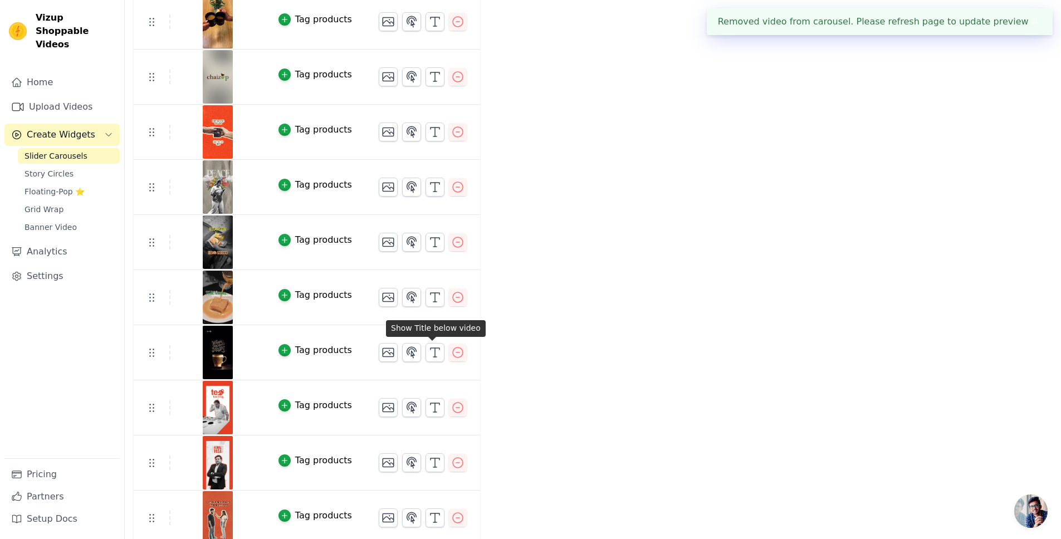
scroll to position [854, 0]
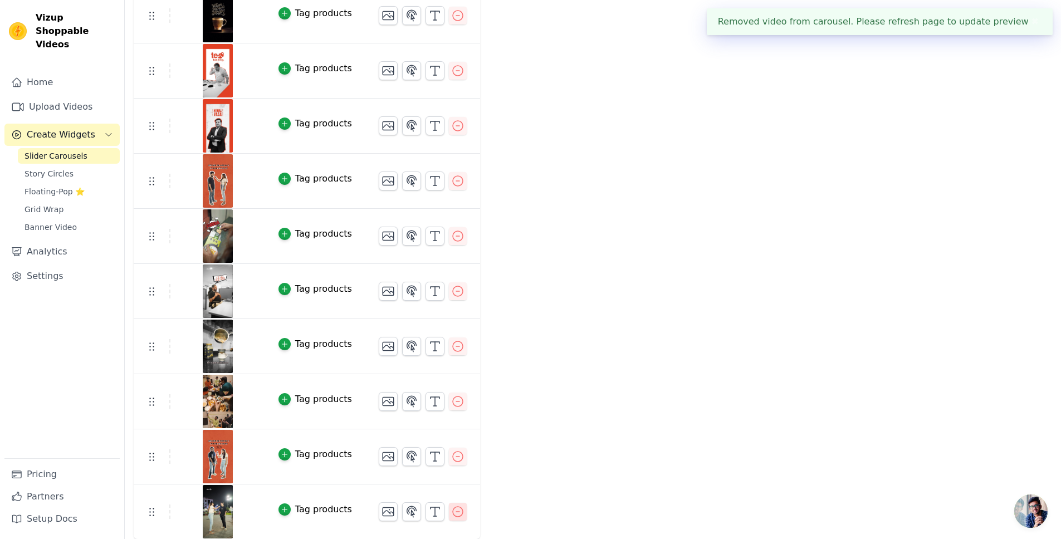
click at [458, 510] on icon "button" at bounding box center [457, 511] width 13 height 13
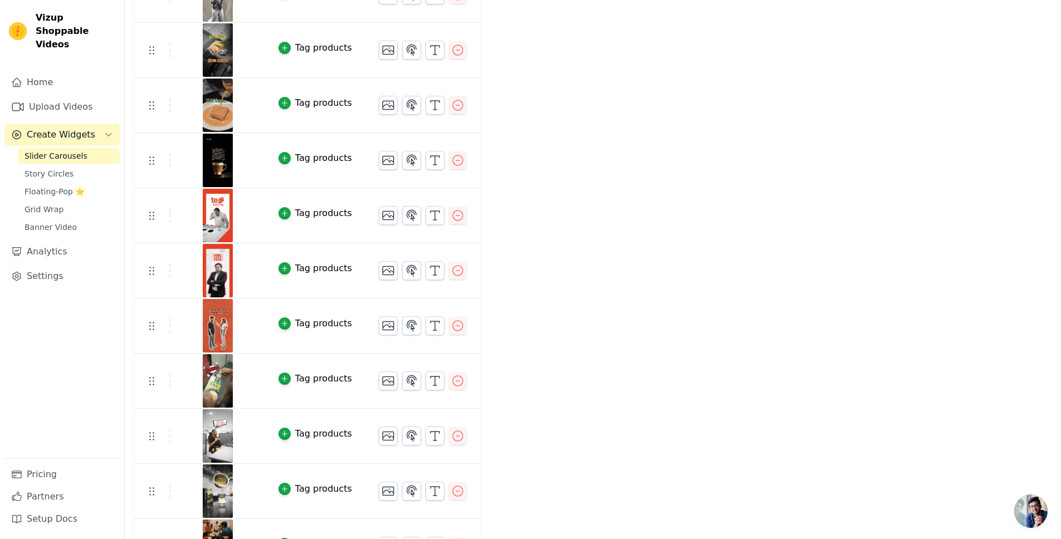
scroll to position [799, 0]
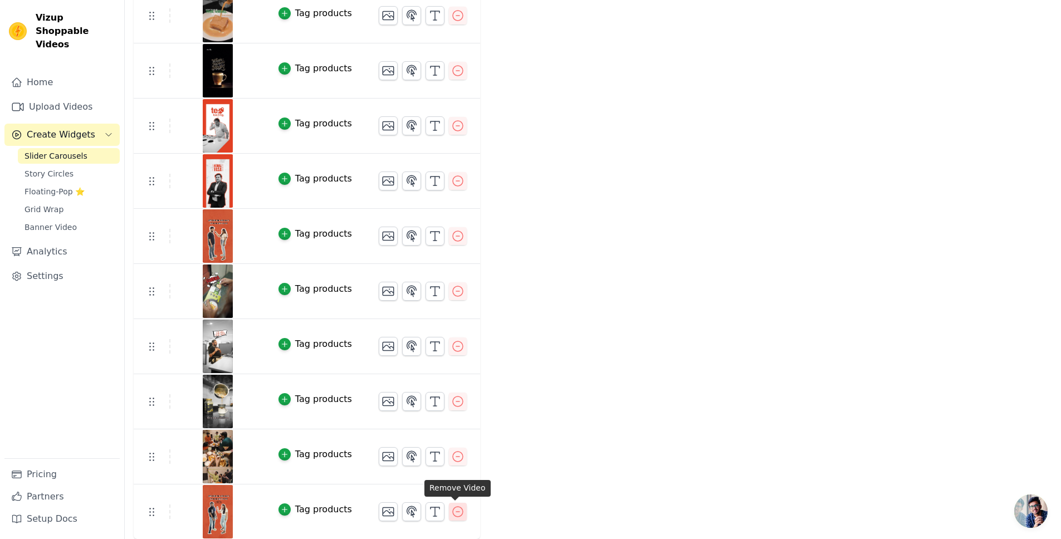
click at [454, 510] on icon "button" at bounding box center [457, 511] width 13 height 13
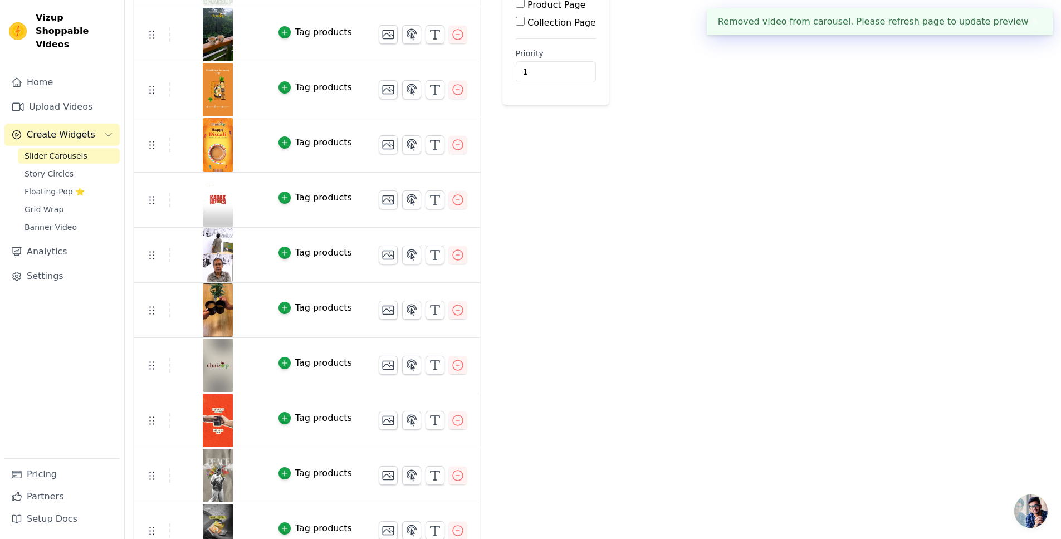
scroll to position [744, 0]
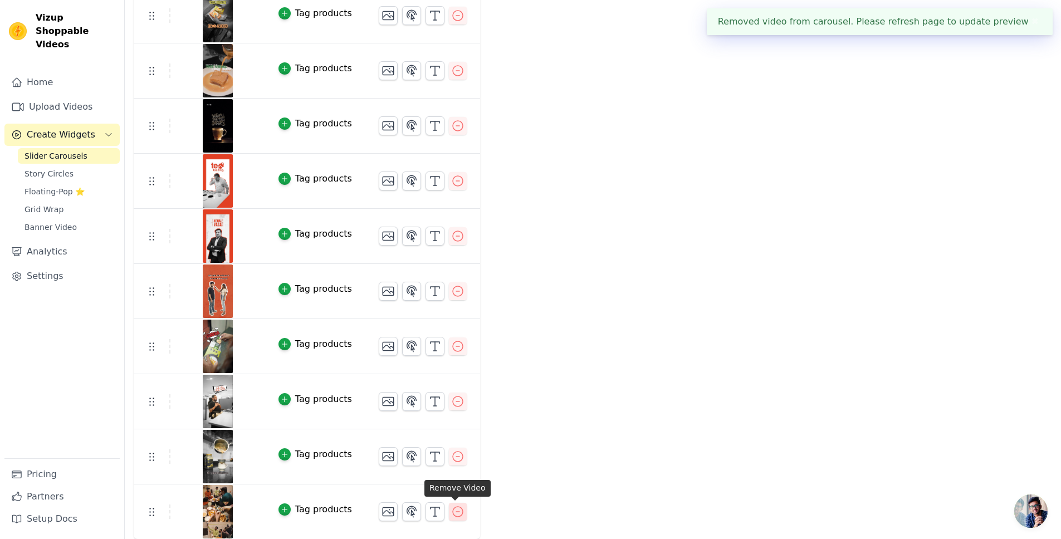
click at [453, 515] on icon "button" at bounding box center [457, 511] width 13 height 13
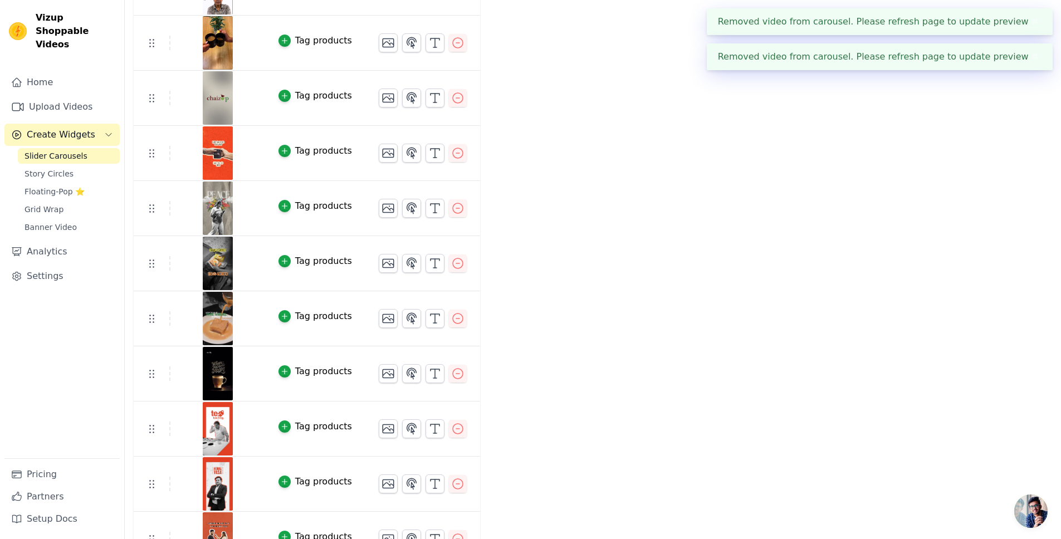
scroll to position [689, 0]
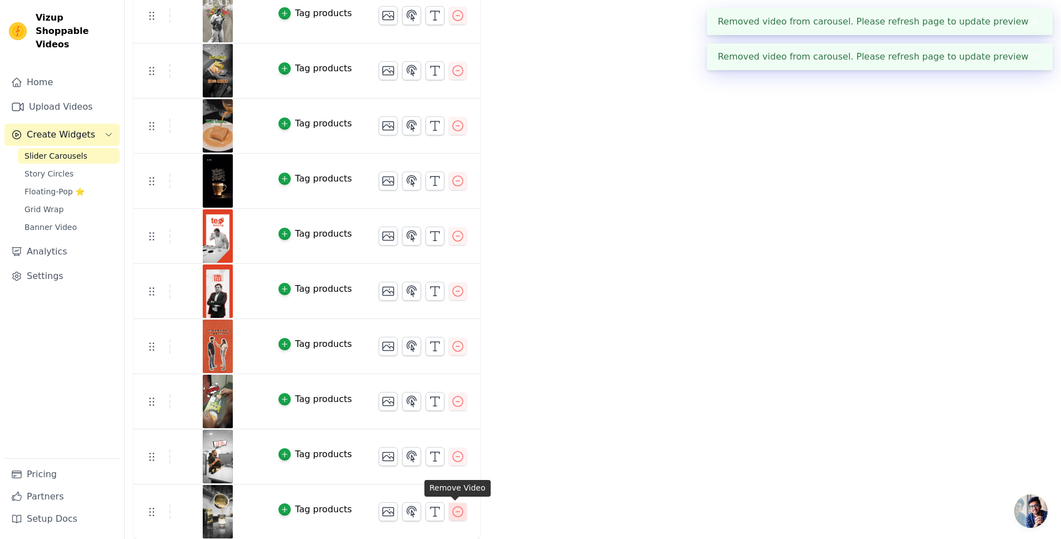
click at [456, 508] on icon "button" at bounding box center [457, 511] width 13 height 13
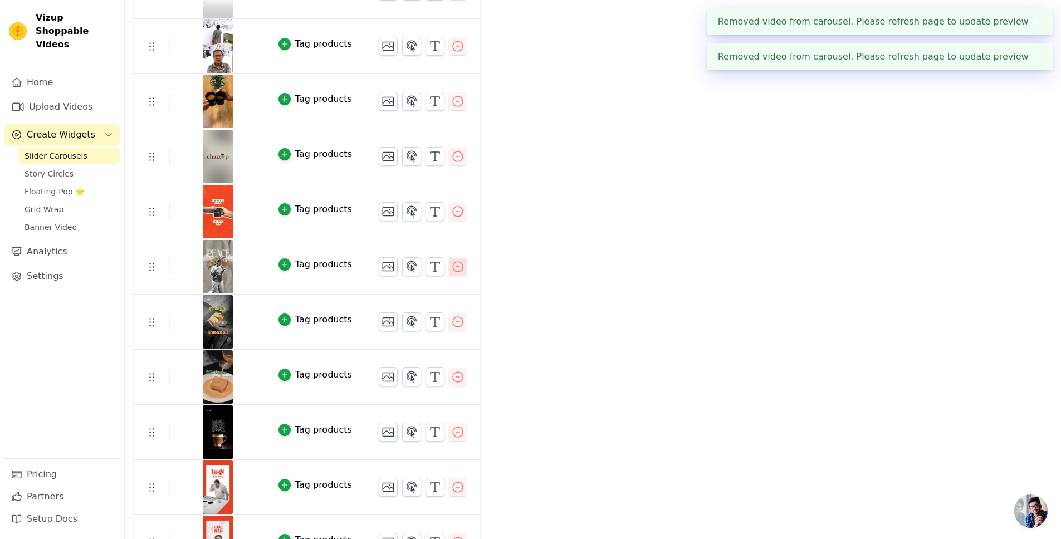
scroll to position [634, 0]
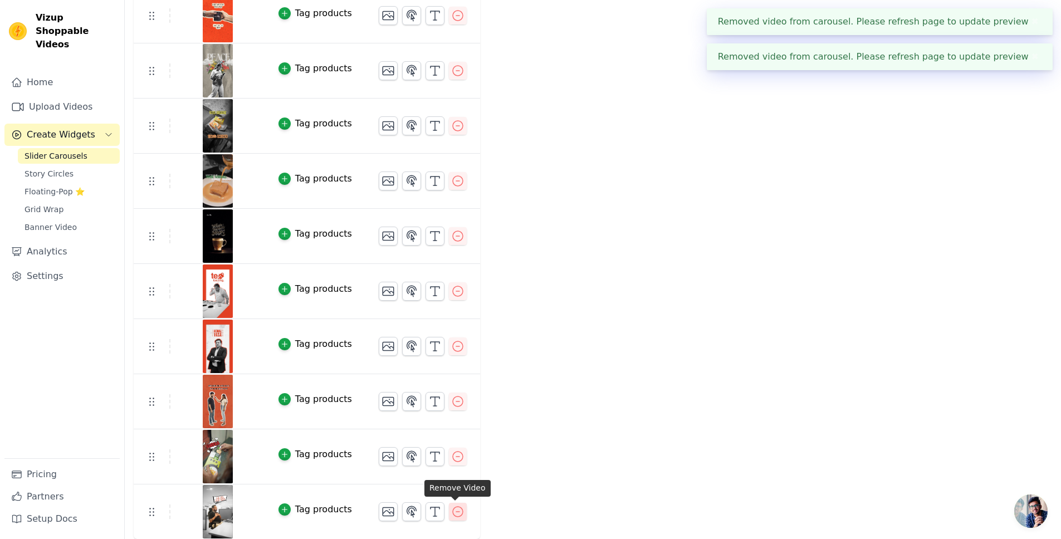
click at [452, 508] on icon "button" at bounding box center [457, 511] width 13 height 13
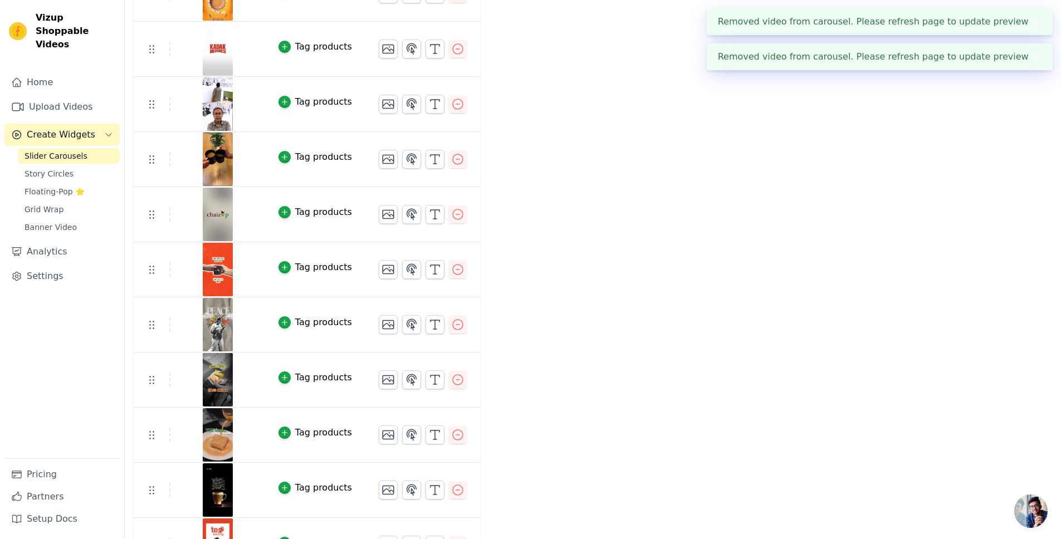
scroll to position [579, 0]
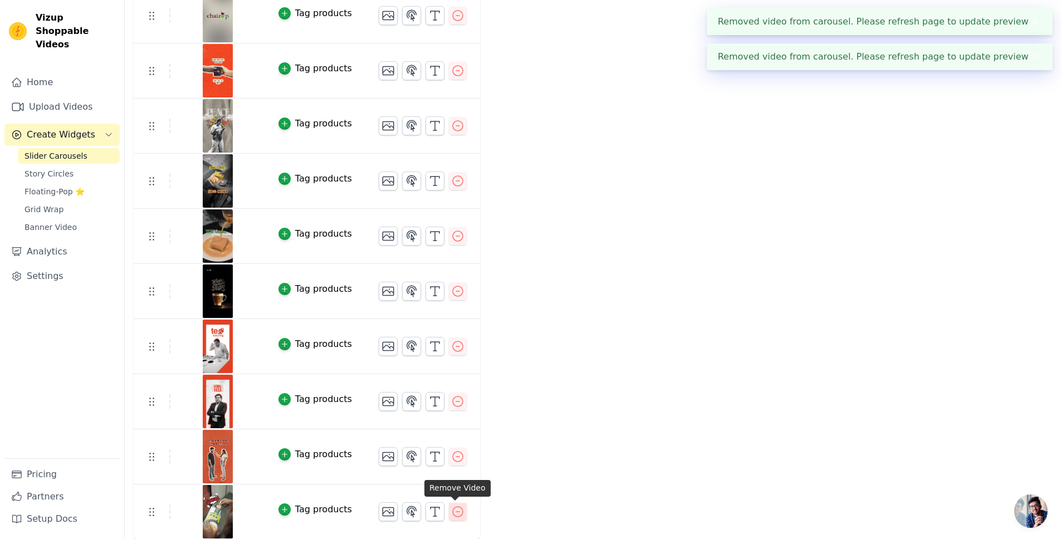
click at [453, 509] on icon "button" at bounding box center [457, 511] width 13 height 13
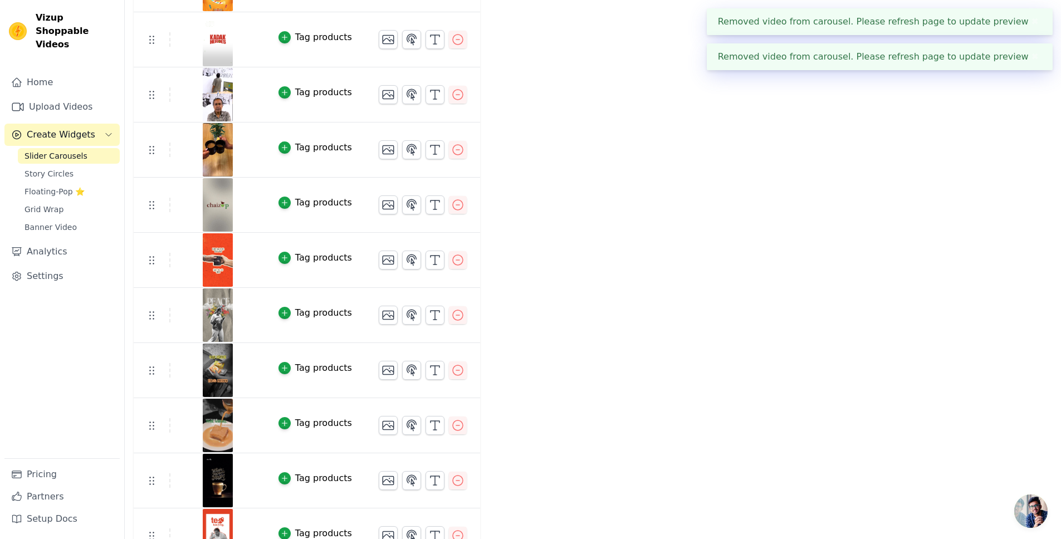
scroll to position [524, 0]
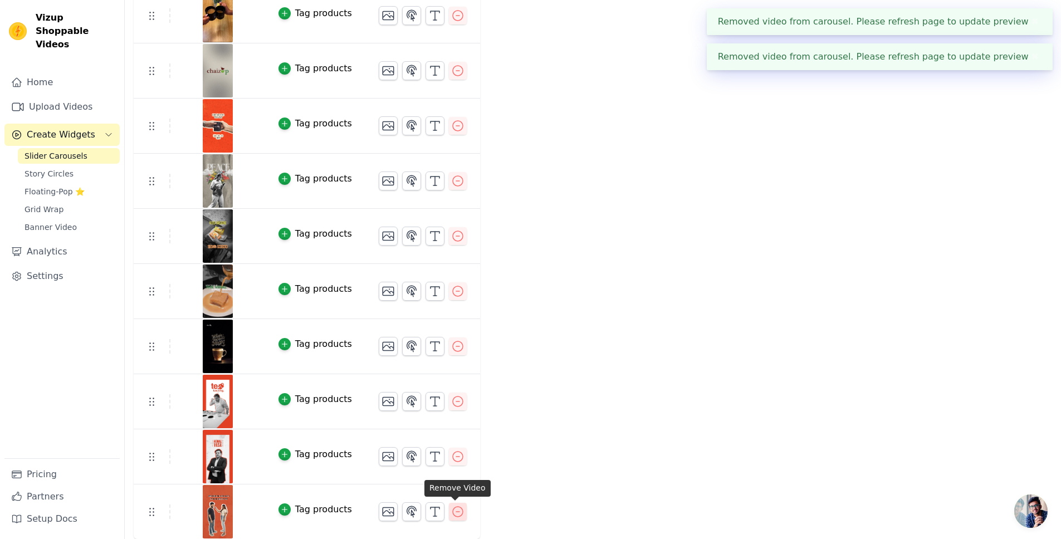
click at [456, 510] on icon "button" at bounding box center [457, 511] width 13 height 13
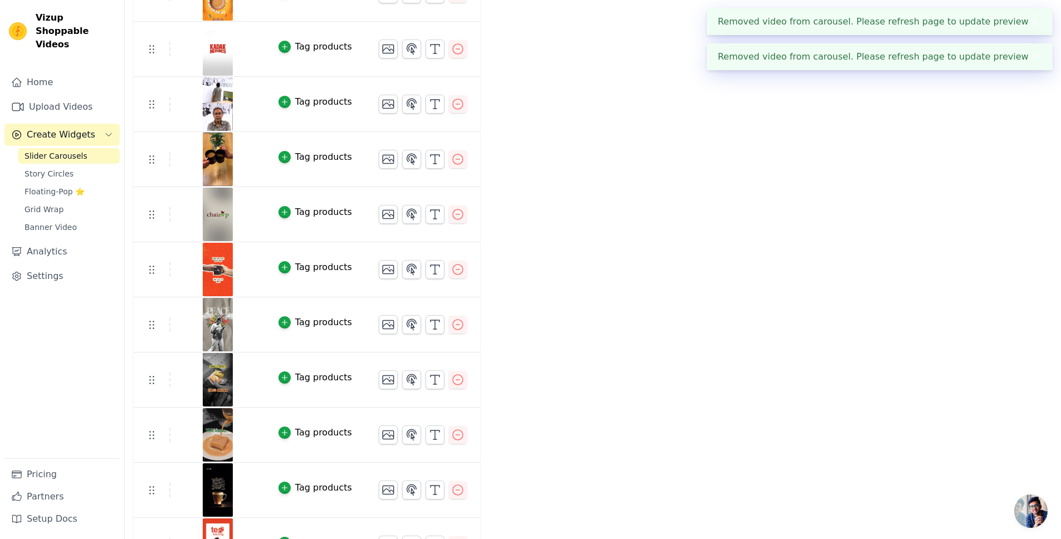
scroll to position [468, 0]
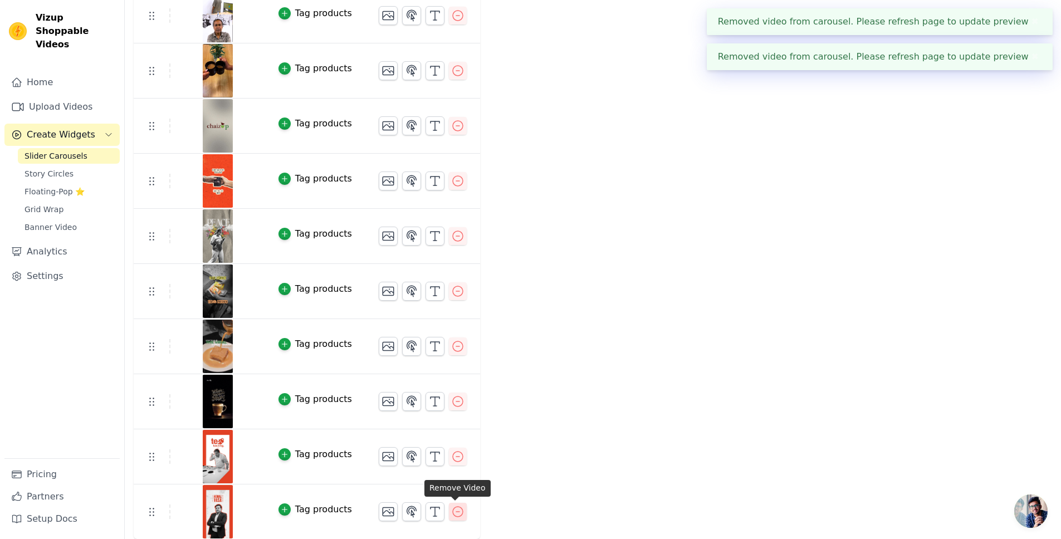
click at [454, 509] on icon "button" at bounding box center [457, 511] width 13 height 13
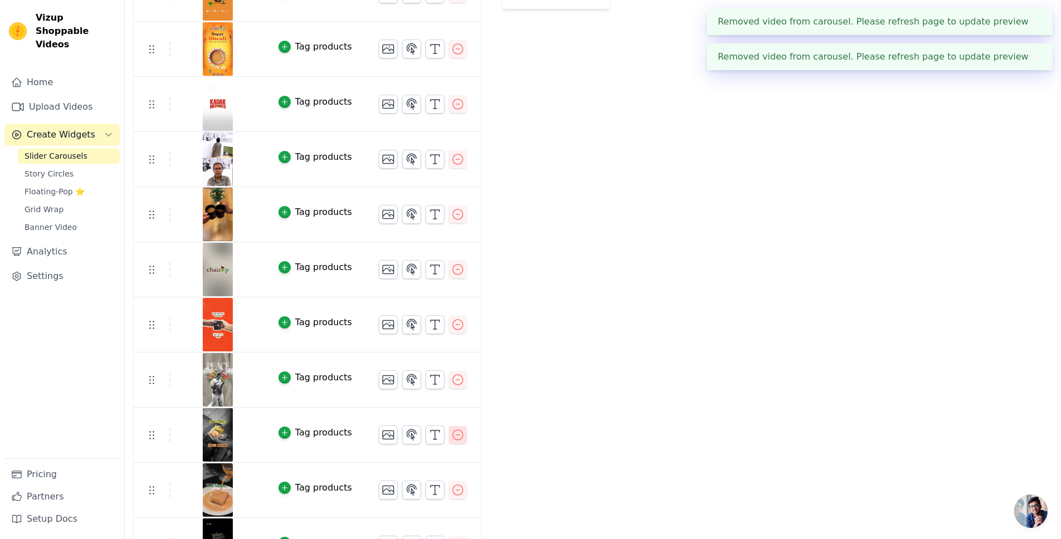
scroll to position [0, 0]
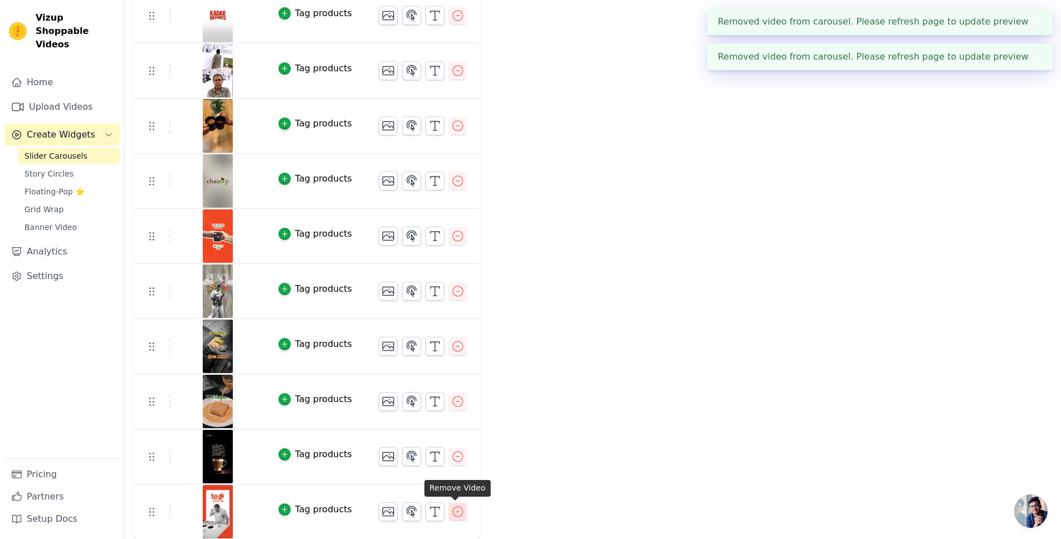
click at [456, 510] on icon "button" at bounding box center [457, 511] width 13 height 13
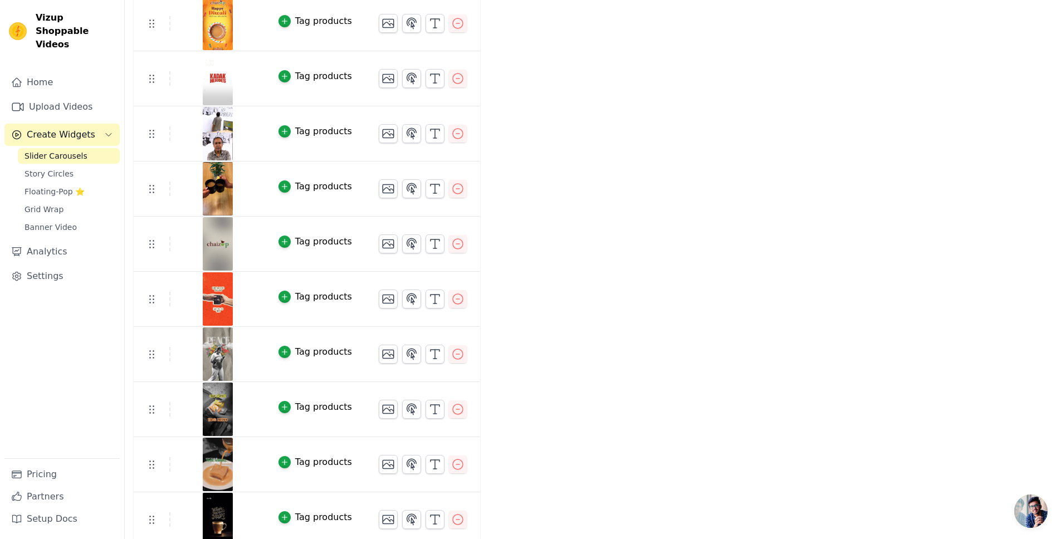
scroll to position [358, 0]
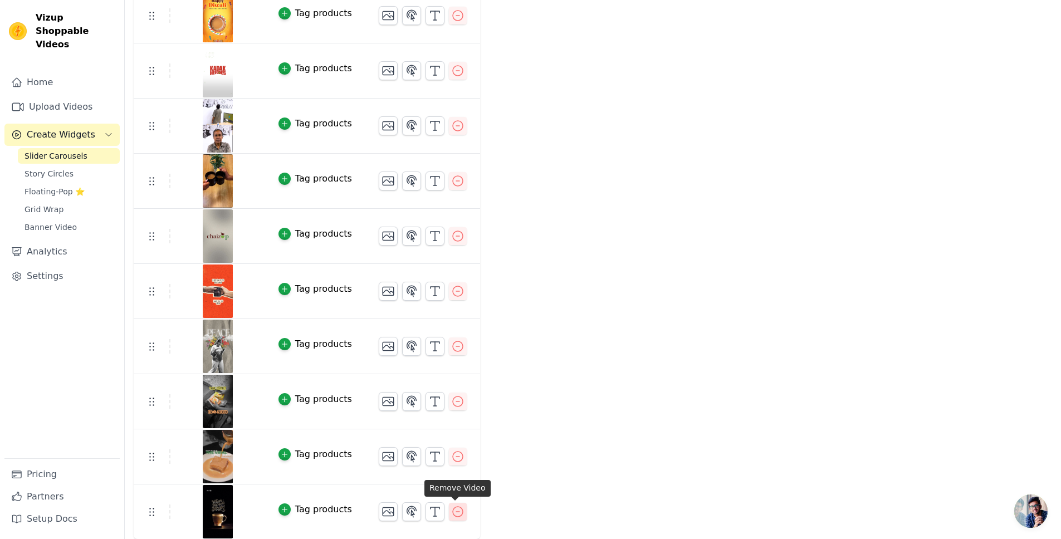
click at [457, 515] on icon "button" at bounding box center [457, 511] width 13 height 13
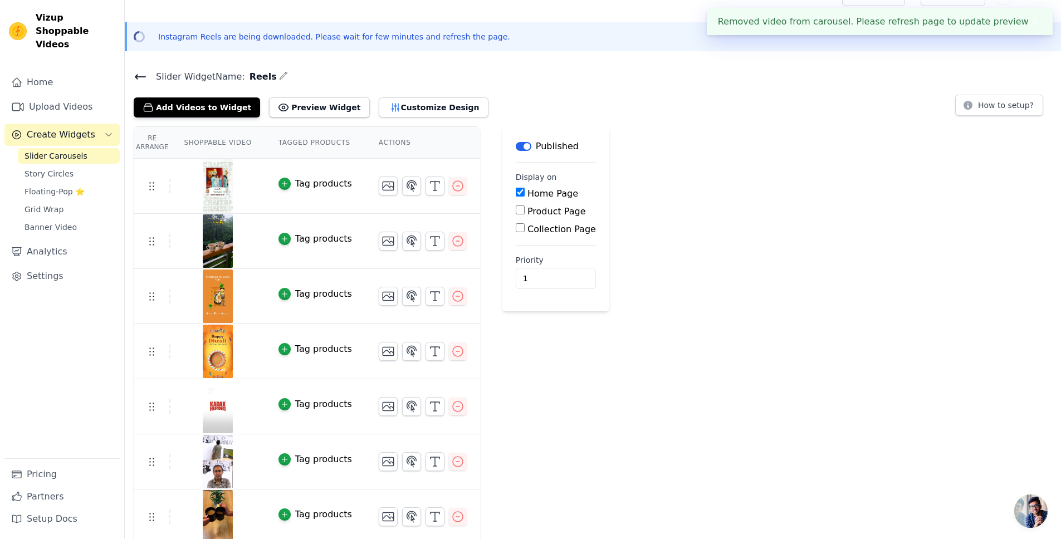
scroll to position [303, 0]
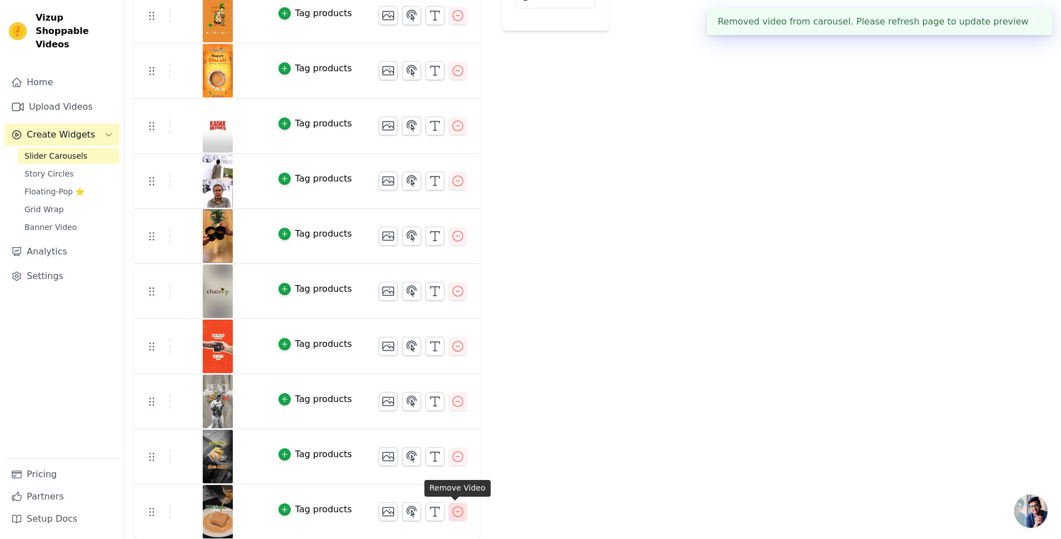
click at [452, 503] on button "button" at bounding box center [458, 512] width 18 height 18
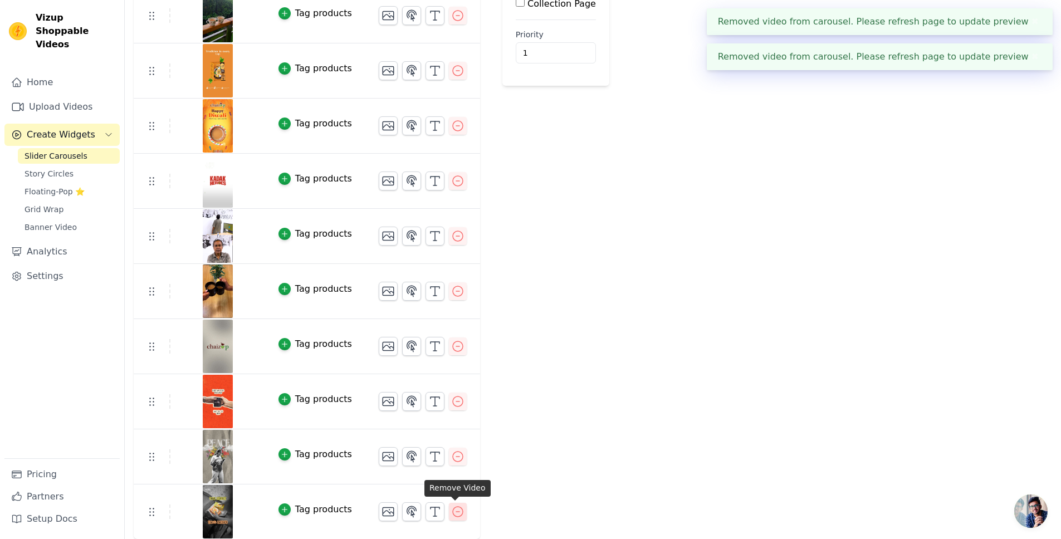
click at [453, 506] on icon "button" at bounding box center [457, 511] width 13 height 13
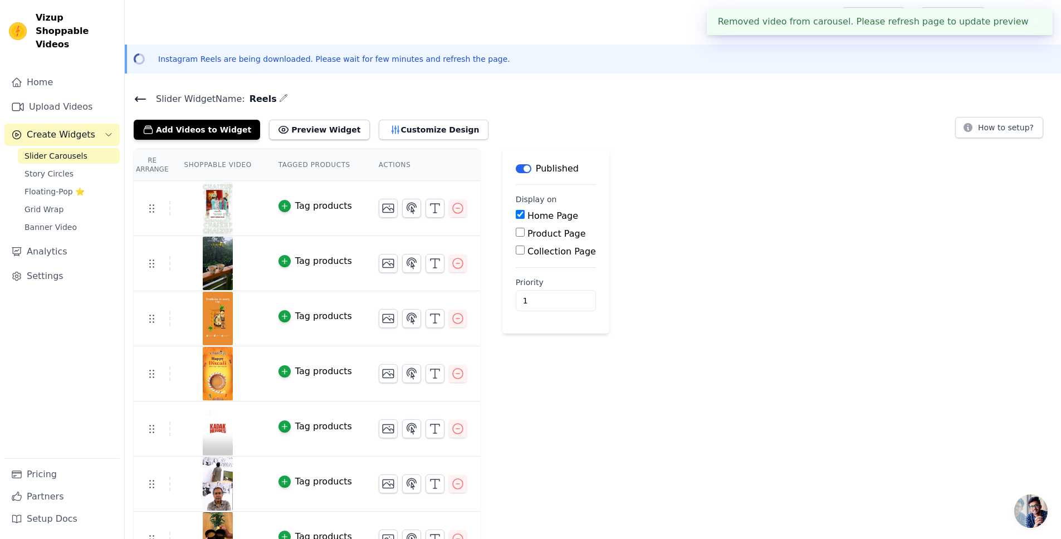
click at [794, 408] on div "Re Arrange Shoppable Video Tagged Products Actions Tag products Tag products Ta…" at bounding box center [593, 441] width 936 height 584
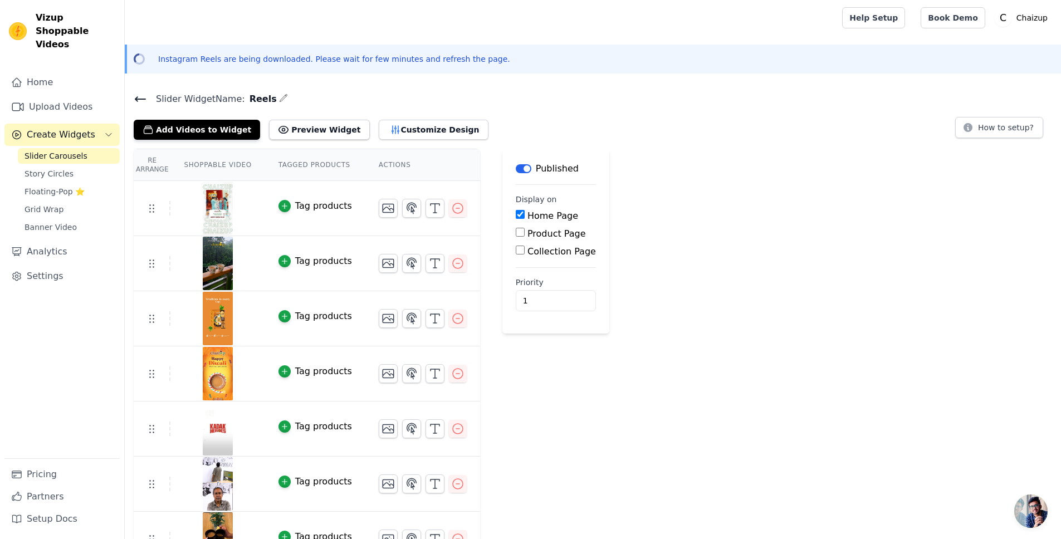
click at [810, 100] on h4 "Slider Widget Name: Reels" at bounding box center [593, 98] width 918 height 15
drag, startPoint x: 141, startPoint y: 161, endPoint x: 410, endPoint y: 164, distance: 269.6
click at [410, 164] on tr "Re Arrange Shoppable Video Tagged Products Actions" at bounding box center [307, 165] width 346 height 32
click at [414, 163] on th "Actions" at bounding box center [422, 165] width 115 height 32
drag, startPoint x: 414, startPoint y: 163, endPoint x: 146, endPoint y: 159, distance: 267.9
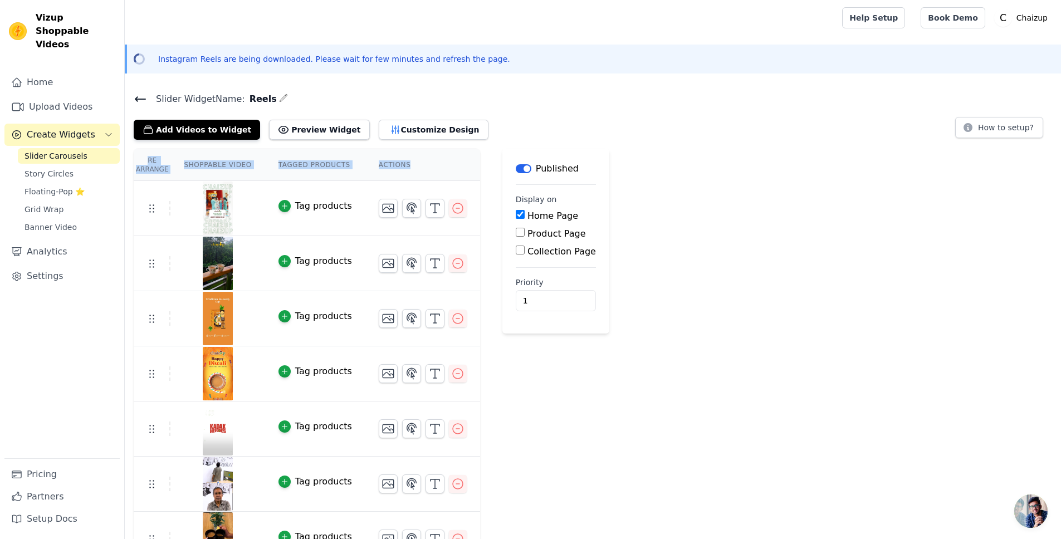
click at [146, 159] on tr "Re Arrange Shoppable Video Tagged Products Actions" at bounding box center [307, 165] width 346 height 32
click at [144, 159] on th "Re Arrange" at bounding box center [152, 165] width 37 height 32
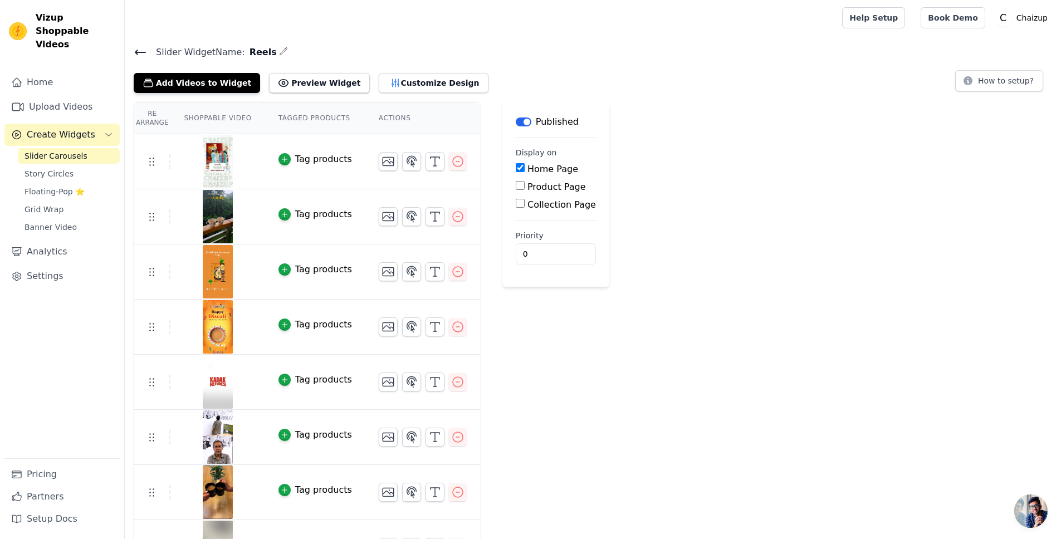
click at [138, 50] on icon at bounding box center [140, 52] width 13 height 13
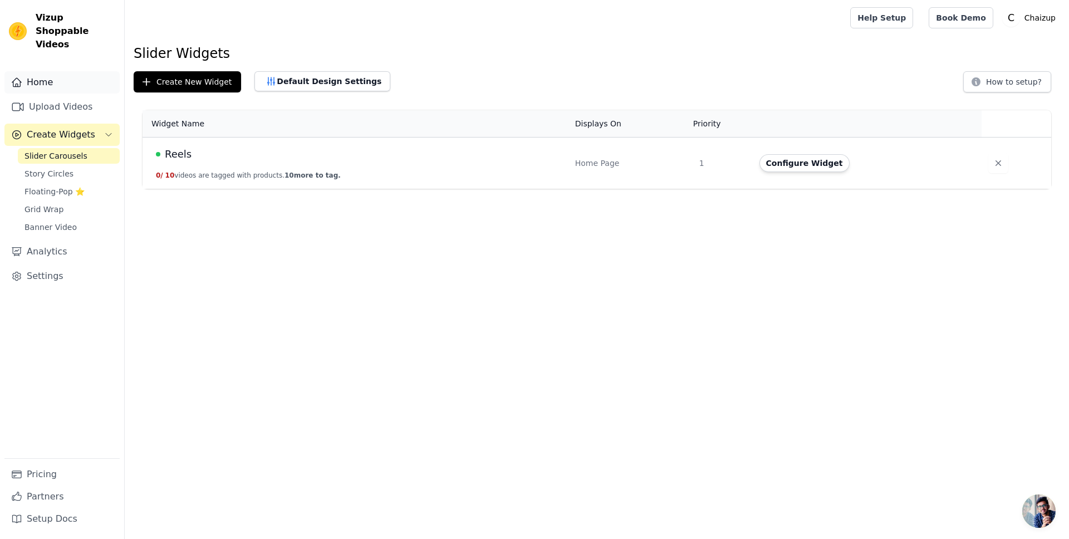
click at [70, 71] on link "Home" at bounding box center [61, 82] width 115 height 22
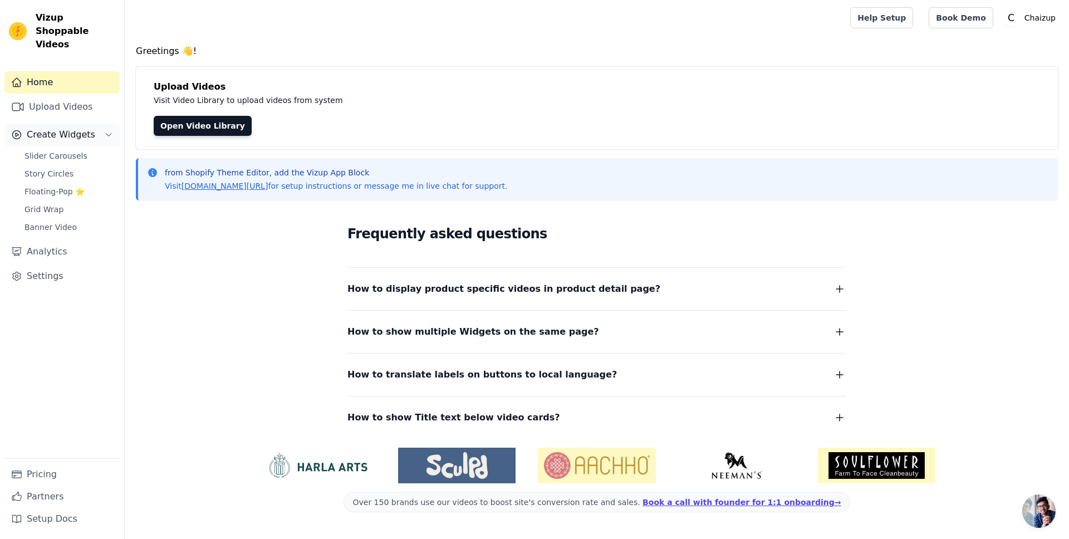
click at [61, 128] on span "Create Widgets" at bounding box center [61, 134] width 69 height 13
click at [63, 134] on div "Home Upload Videos Create Widgets Slider Carousels Story Circles Floating-Pop ⭐…" at bounding box center [61, 264] width 115 height 387
click at [63, 148] on link "Slider Carousels" at bounding box center [69, 156] width 102 height 16
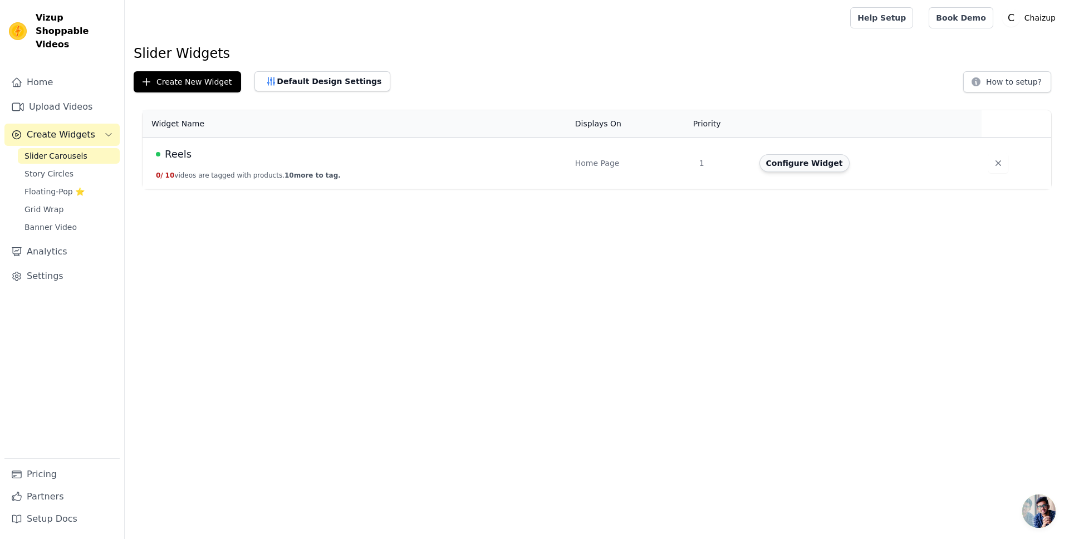
click at [772, 165] on button "Configure Widget" at bounding box center [805, 163] width 90 height 18
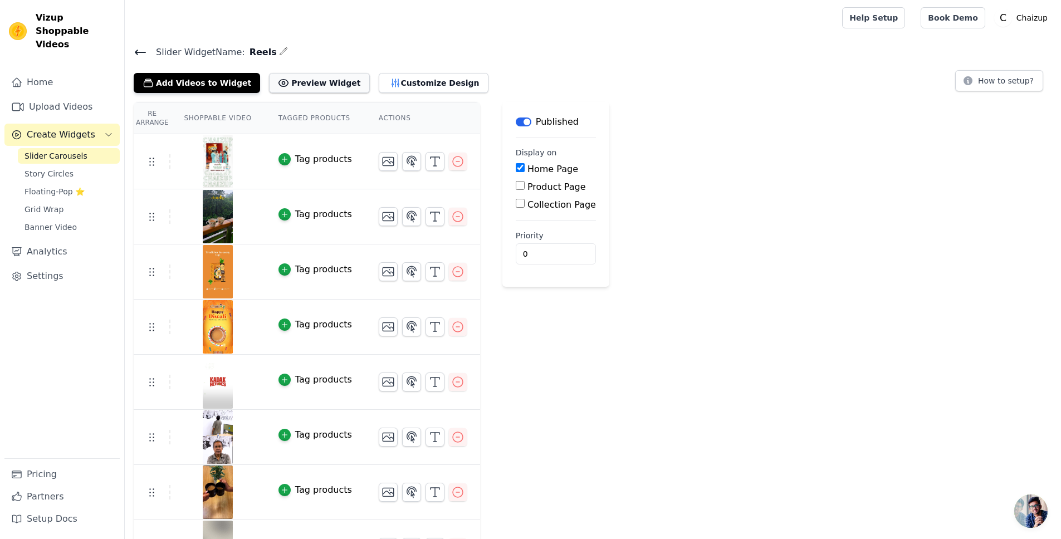
click at [286, 76] on button "Preview Widget" at bounding box center [319, 83] width 100 height 20
click at [559, 251] on input "1" at bounding box center [556, 253] width 80 height 21
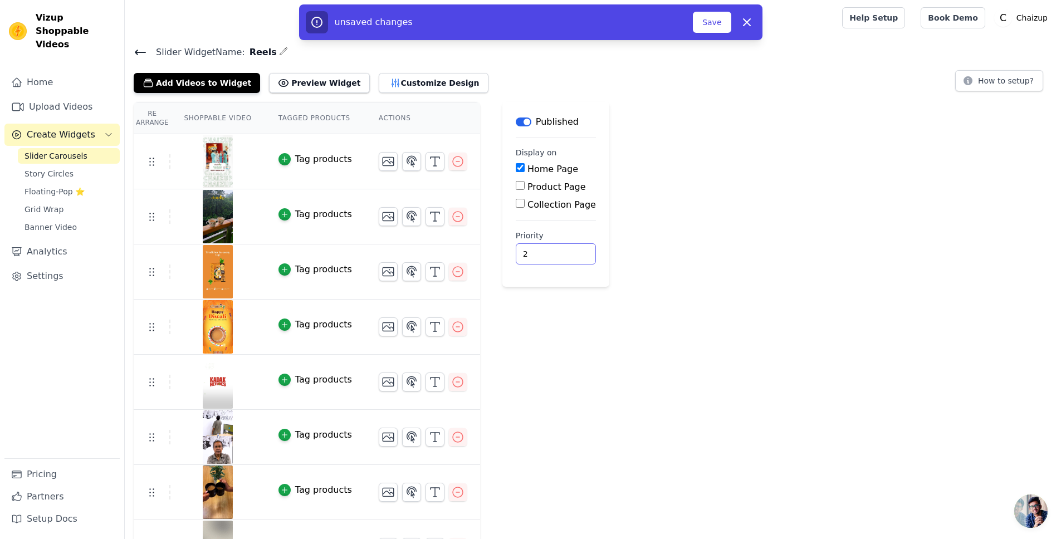
click at [560, 250] on input "2" at bounding box center [556, 253] width 80 height 21
type input "1"
click at [560, 258] on input "1" at bounding box center [556, 253] width 80 height 21
click at [715, 17] on button "Save" at bounding box center [712, 22] width 38 height 21
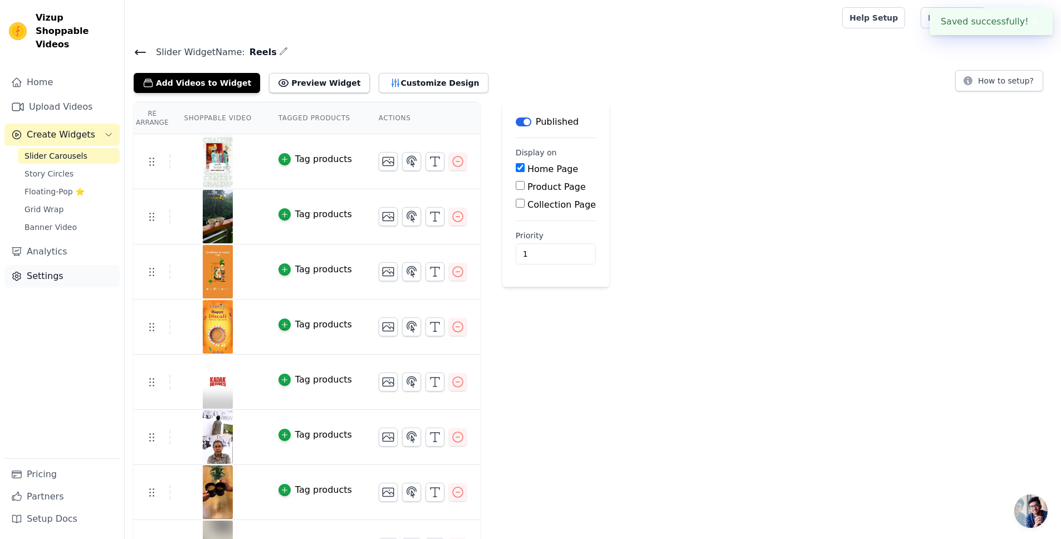
click at [48, 265] on link "Settings" at bounding box center [61, 276] width 115 height 22
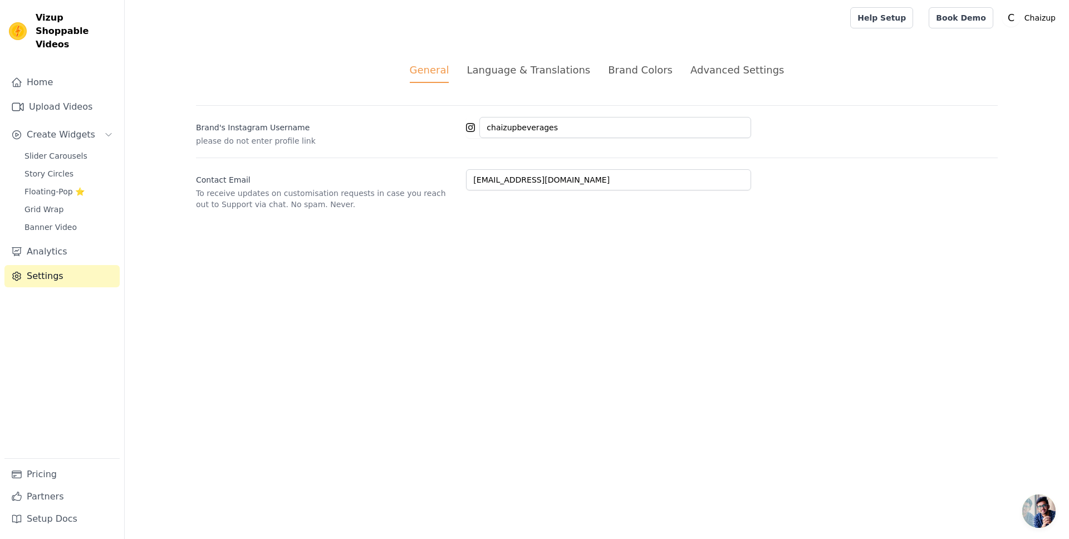
click at [540, 82] on li "Language & Translations" at bounding box center [529, 72] width 124 height 21
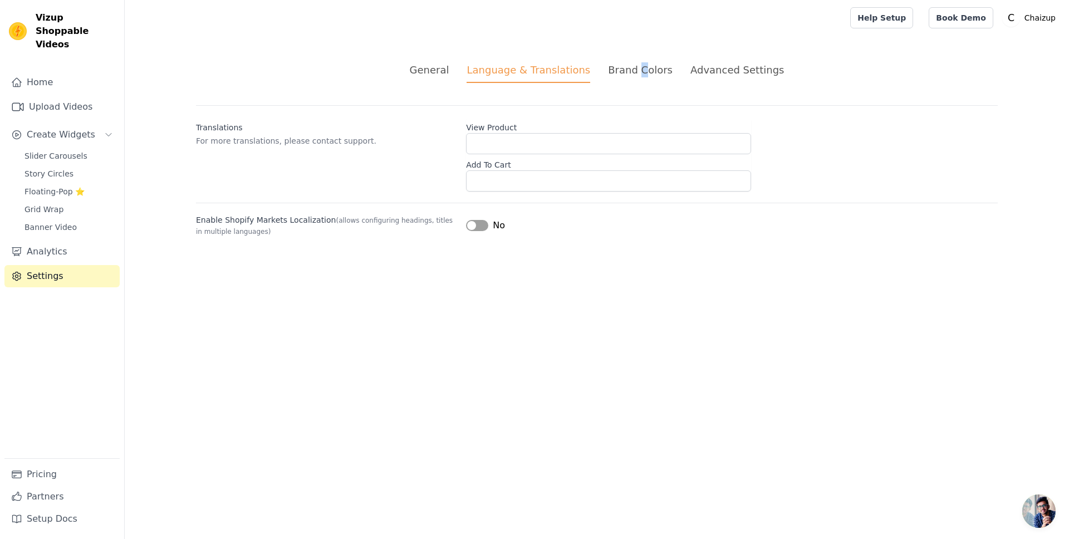
drag, startPoint x: 641, startPoint y: 70, endPoint x: 648, endPoint y: 69, distance: 7.3
click at [643, 69] on div "Brand Colors" at bounding box center [640, 69] width 65 height 15
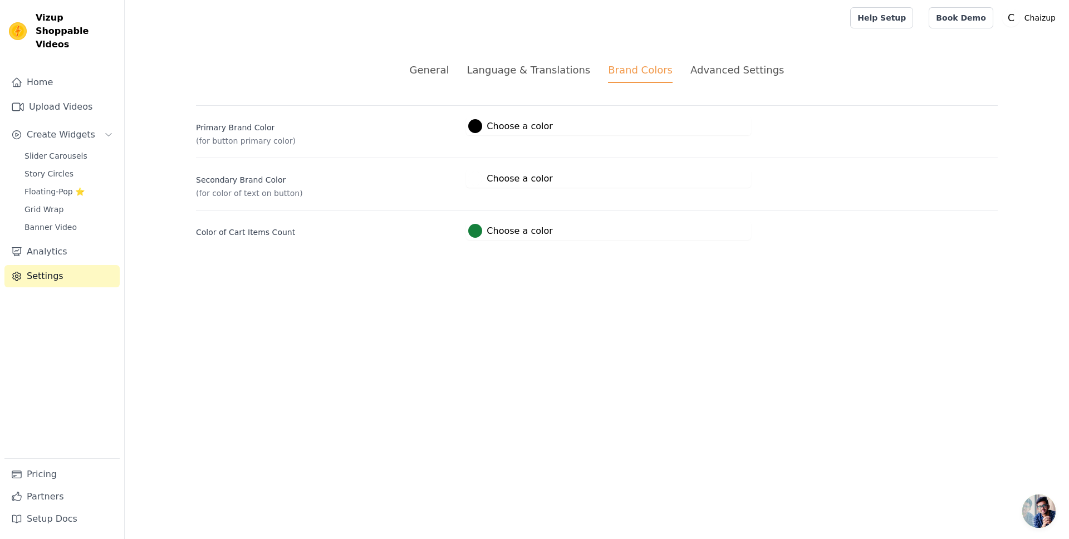
click at [691, 71] on div "Advanced Settings" at bounding box center [738, 69] width 94 height 15
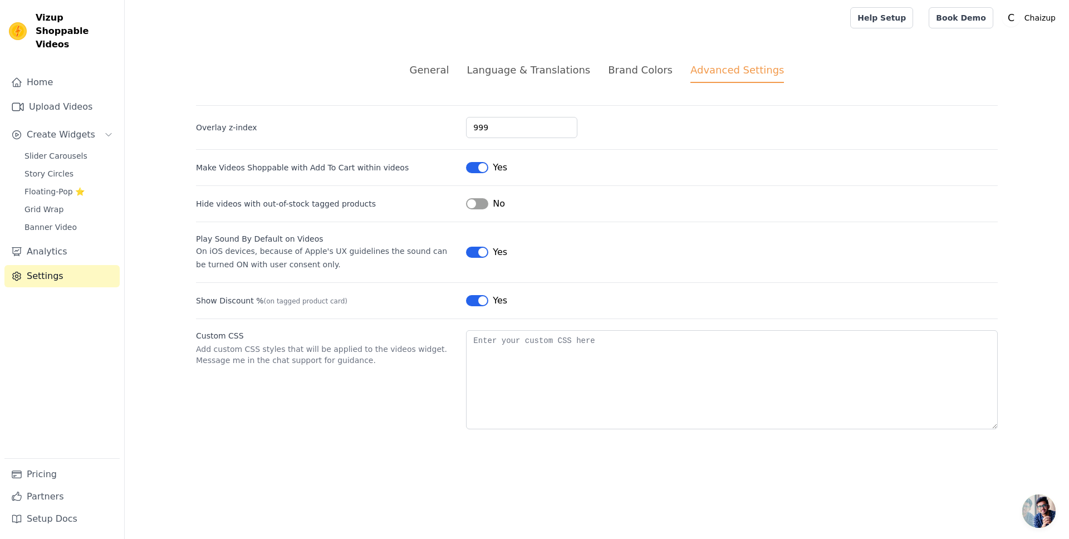
click at [471, 68] on ul "General Language & Translations Brand Colors Advanced Settings" at bounding box center [597, 72] width 802 height 21
click at [449, 70] on div "General" at bounding box center [430, 69] width 40 height 15
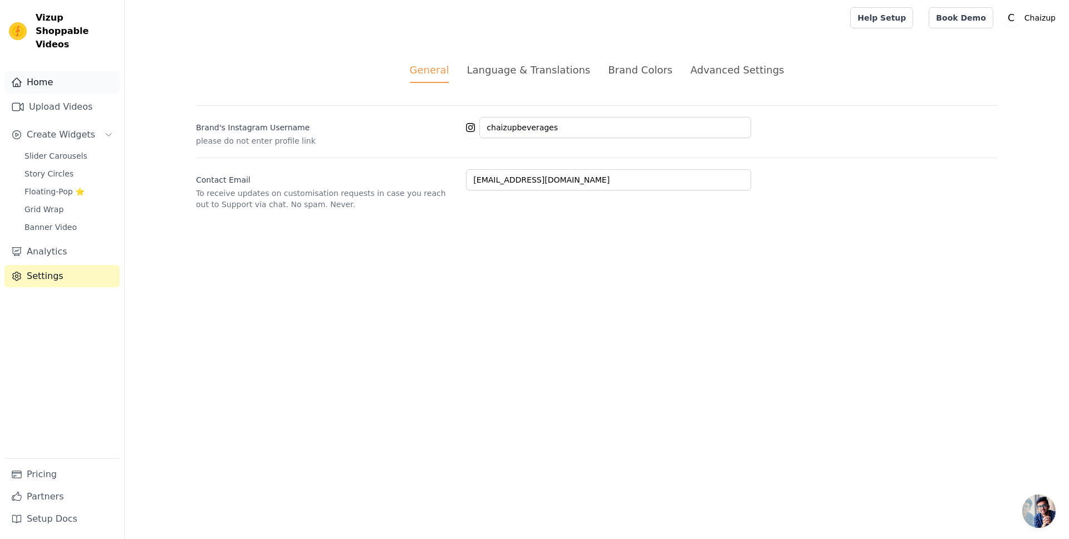
click at [21, 78] on icon "Sidebar" at bounding box center [16, 82] width 9 height 8
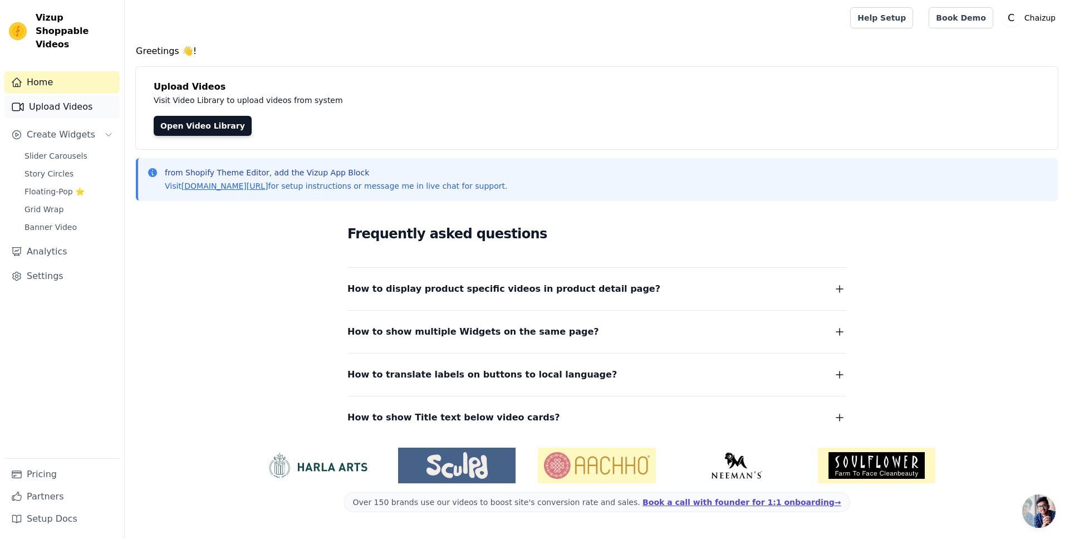
click at [53, 96] on link "Upload Videos" at bounding box center [61, 107] width 115 height 22
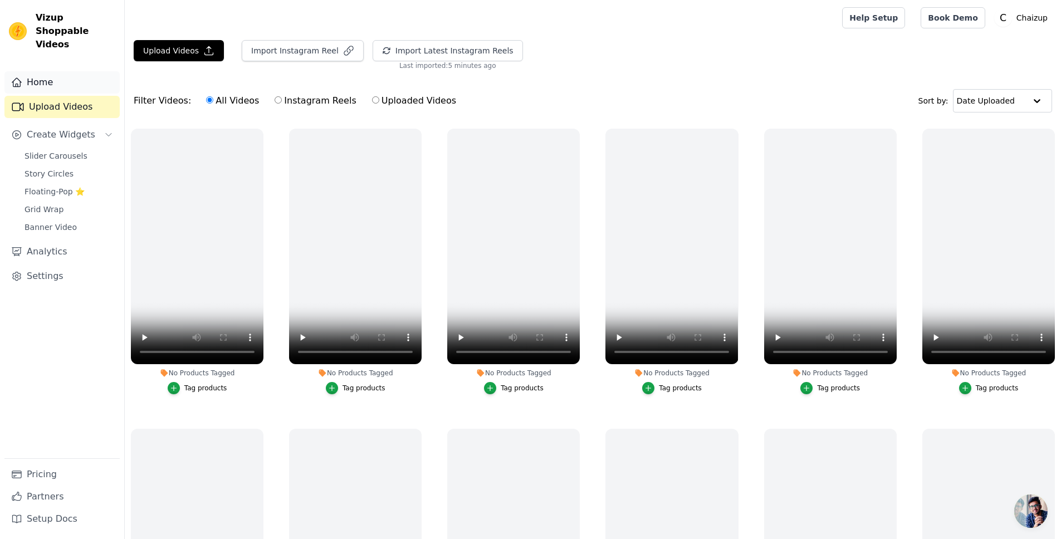
click at [52, 71] on link "Home" at bounding box center [61, 82] width 115 height 22
